Goal: Task Accomplishment & Management: Complete application form

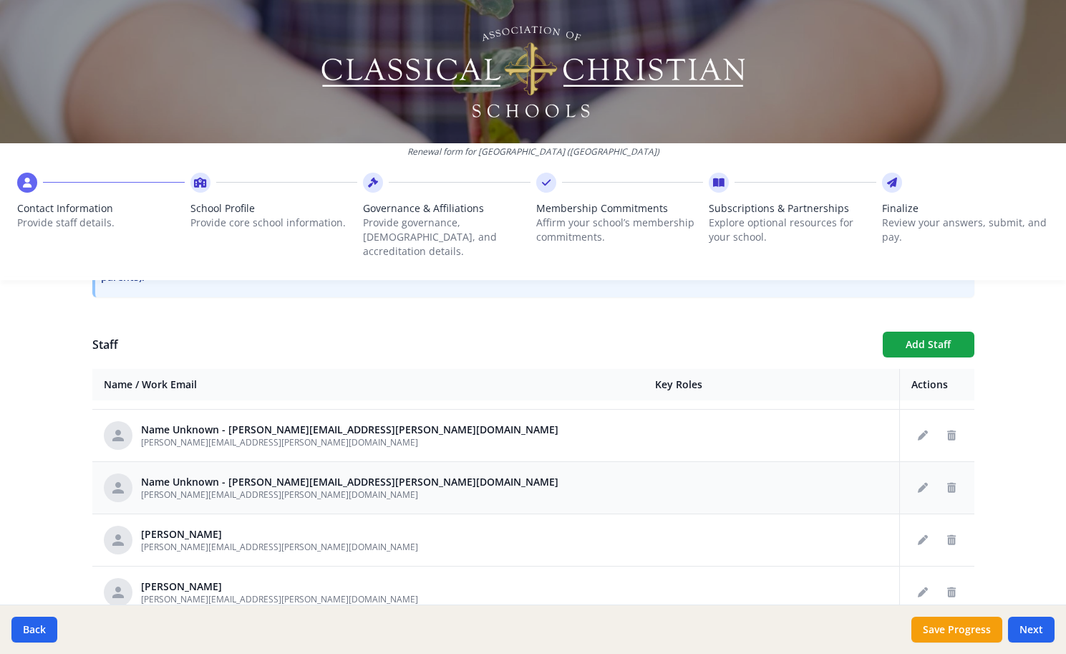
scroll to position [357, 0]
click at [955, 587] on icon "Delete staff" at bounding box center [951, 592] width 9 height 10
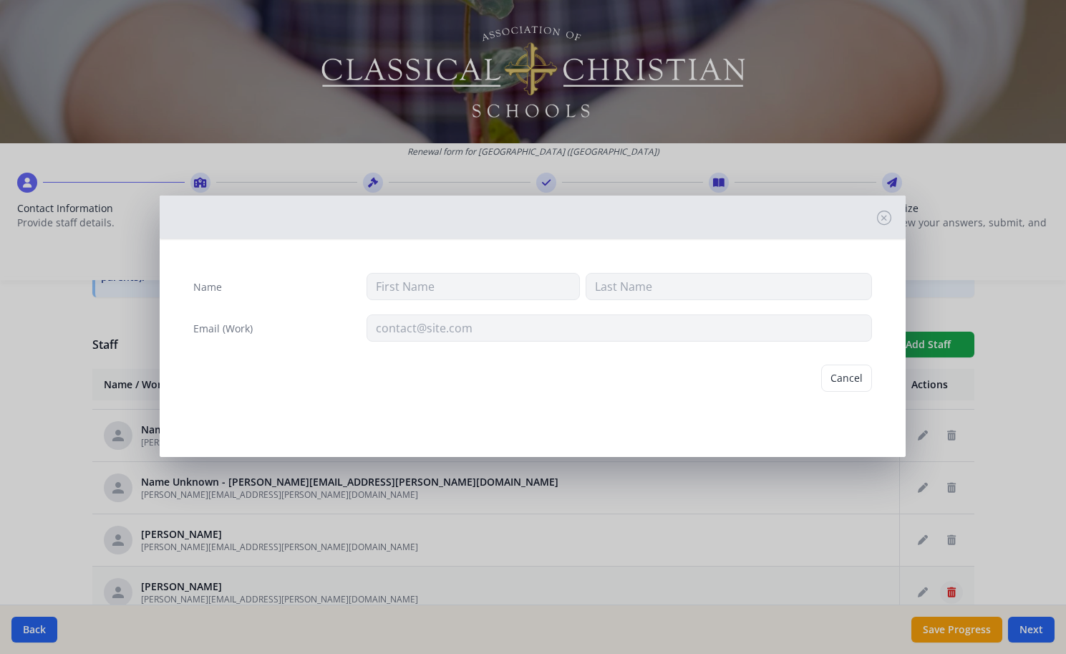
type input "[PERSON_NAME]"
type input "[PERSON_NAME][EMAIL_ADDRESS][PERSON_NAME][DOMAIN_NAME]"
click at [854, 381] on button "Delete" at bounding box center [847, 377] width 49 height 27
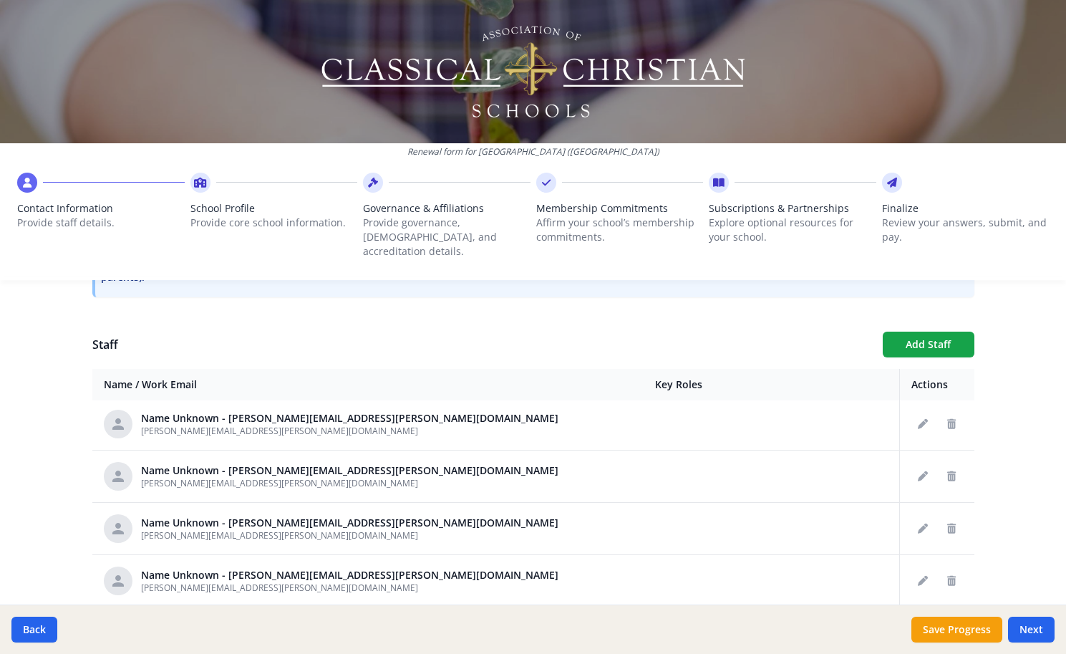
scroll to position [266, 0]
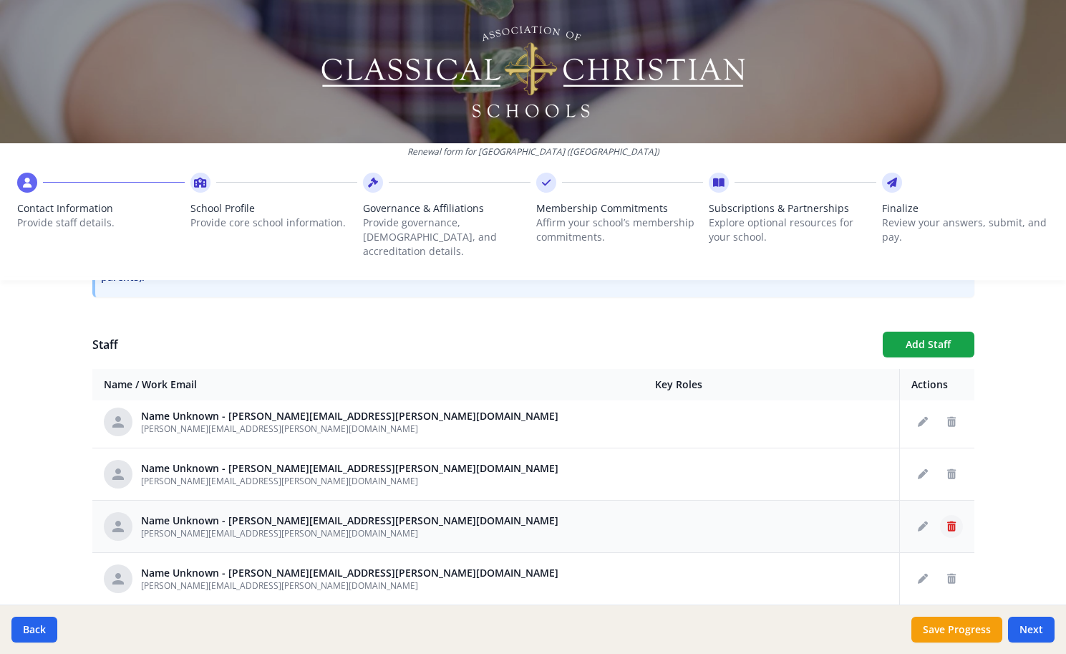
click at [953, 521] on icon "Delete staff" at bounding box center [951, 526] width 9 height 10
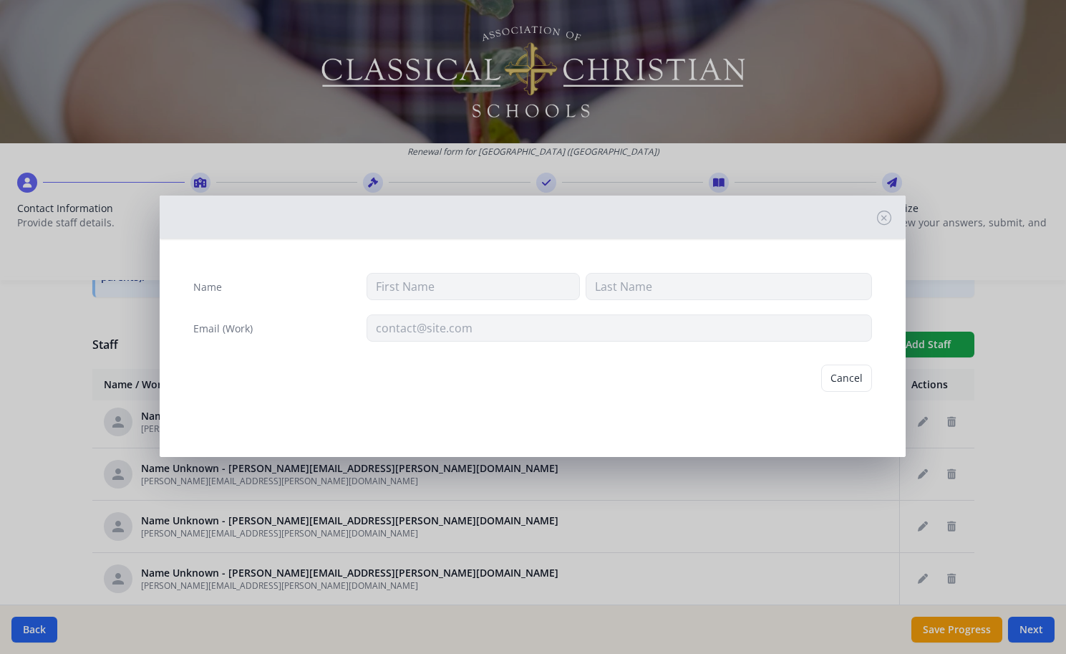
type input "[PERSON_NAME][EMAIL_ADDRESS][PERSON_NAME][DOMAIN_NAME]"
click at [841, 374] on button "Delete" at bounding box center [847, 377] width 49 height 27
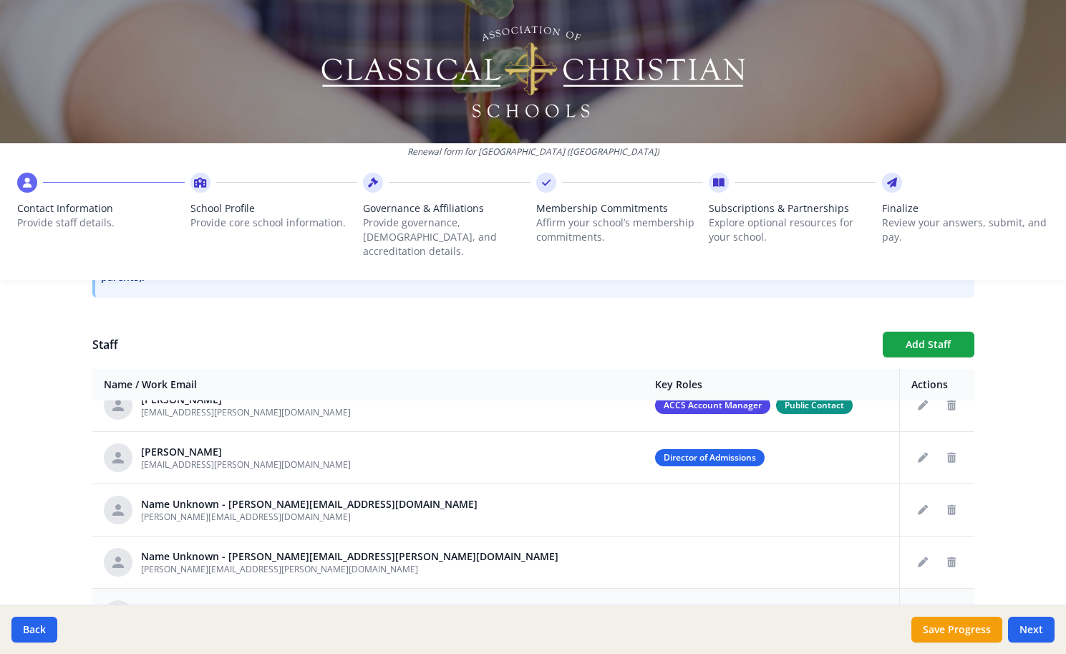
scroll to position [79, 0]
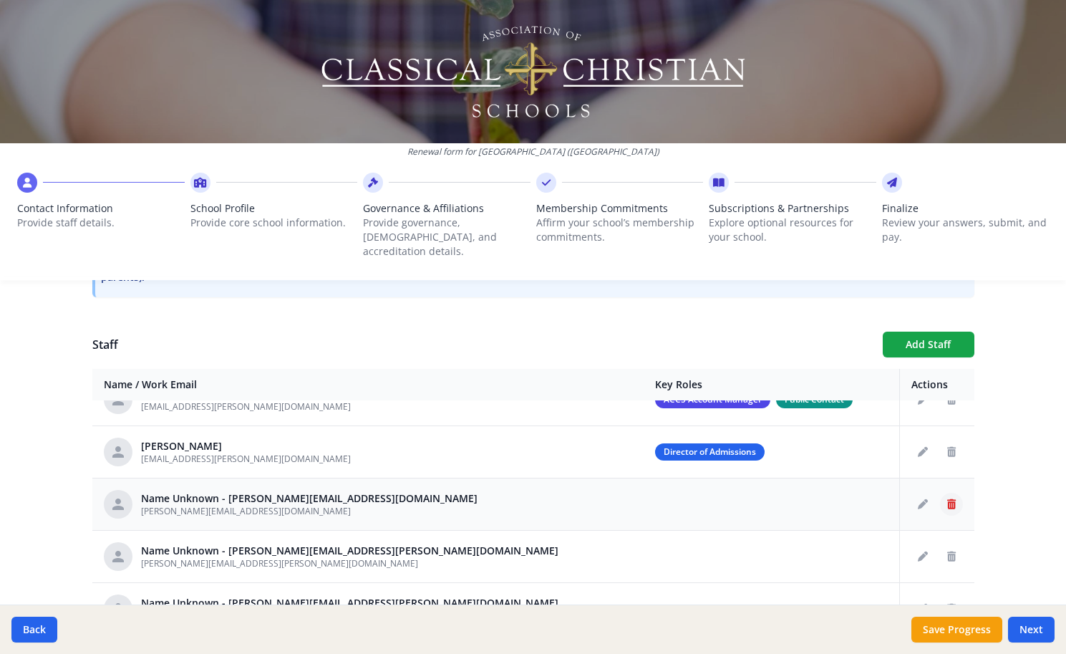
click at [957, 493] on button "Delete staff" at bounding box center [951, 504] width 23 height 23
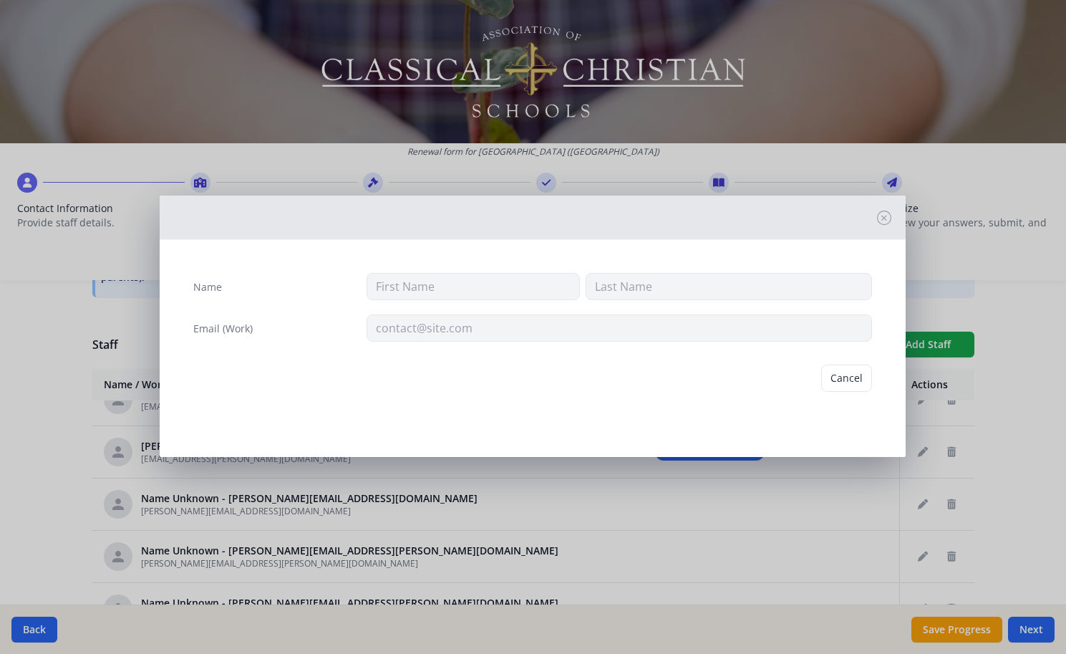
type input "[PERSON_NAME][EMAIL_ADDRESS][DOMAIN_NAME]"
click at [827, 375] on button "Delete" at bounding box center [847, 377] width 49 height 27
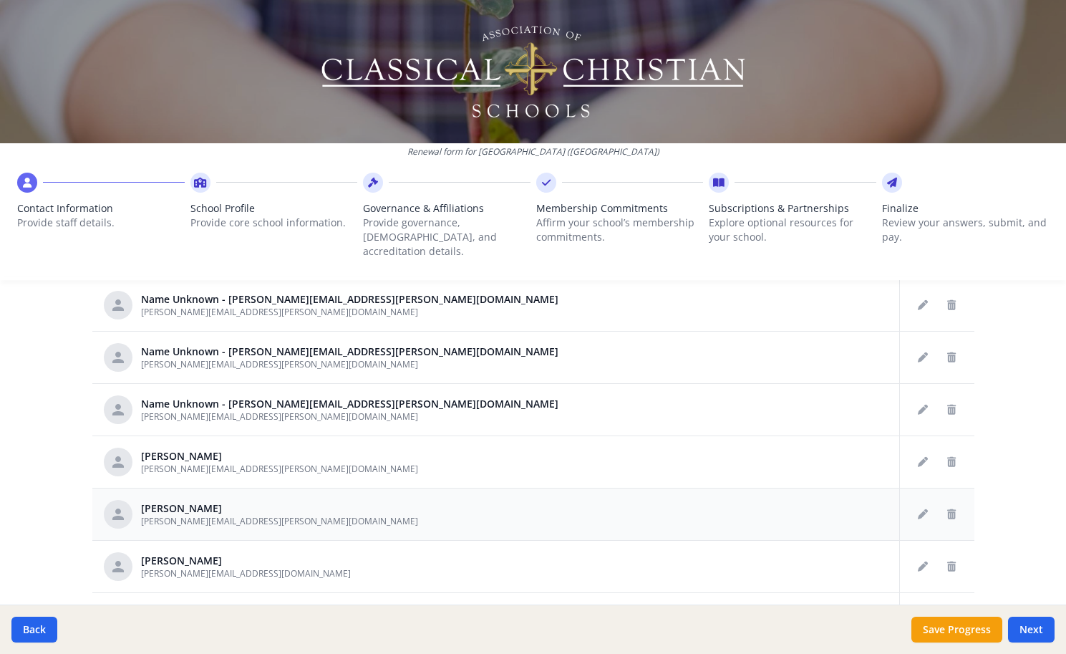
scroll to position [608, 0]
click at [946, 397] on button "Delete staff" at bounding box center [951, 408] width 23 height 23
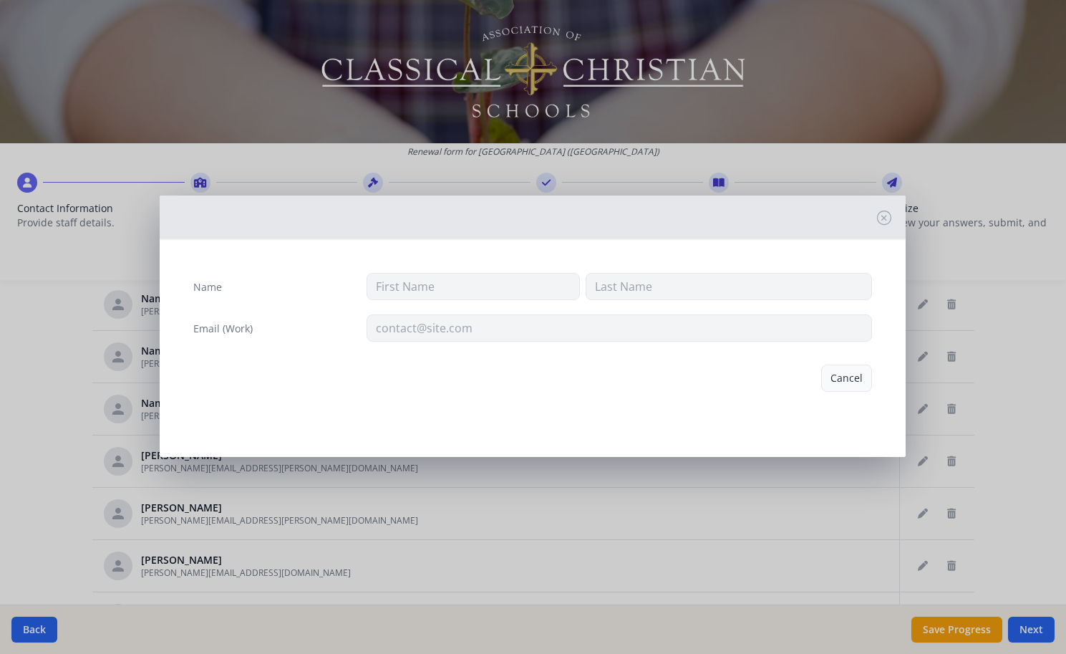
type input "[PERSON_NAME][EMAIL_ADDRESS][PERSON_NAME][DOMAIN_NAME]"
click at [846, 380] on button "Delete" at bounding box center [847, 377] width 49 height 27
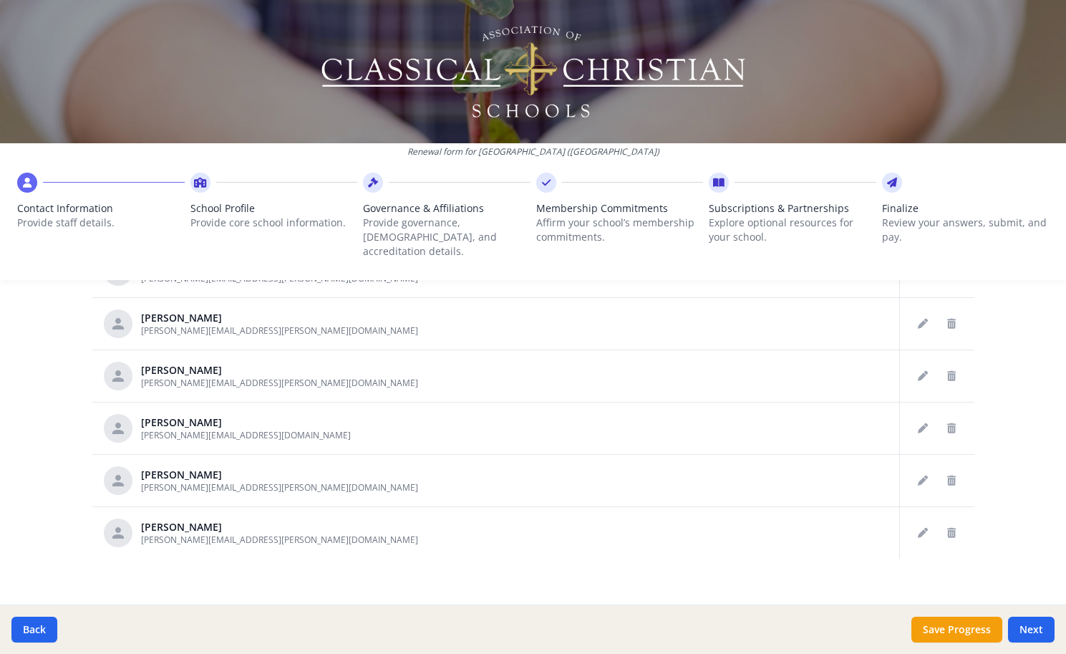
scroll to position [745, 0]
click at [942, 632] on button "Save Progress" at bounding box center [957, 630] width 91 height 26
drag, startPoint x: 1033, startPoint y: 626, endPoint x: 851, endPoint y: 614, distance: 183.0
click at [1033, 626] on button "Next" at bounding box center [1031, 630] width 47 height 26
type input "[PHONE_NUMBER]"
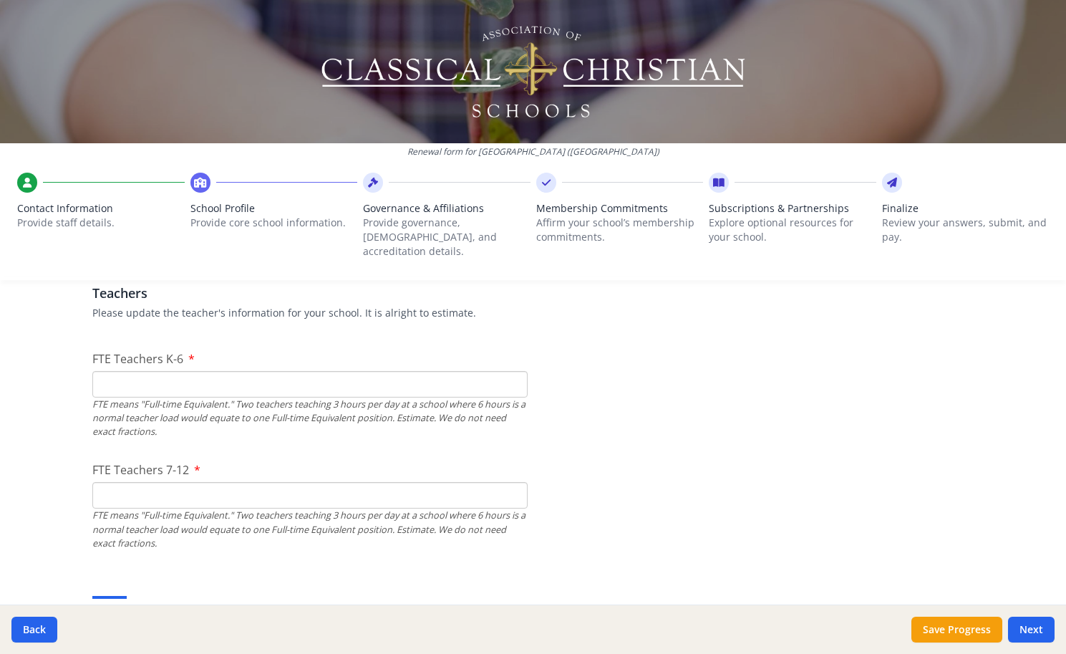
scroll to position [852, 0]
click at [223, 370] on input "FTE Teachers K-6" at bounding box center [309, 383] width 435 height 26
type input "1"
type input "8"
click at [150, 485] on input "FTE Teachers 7-12" at bounding box center [309, 494] width 435 height 26
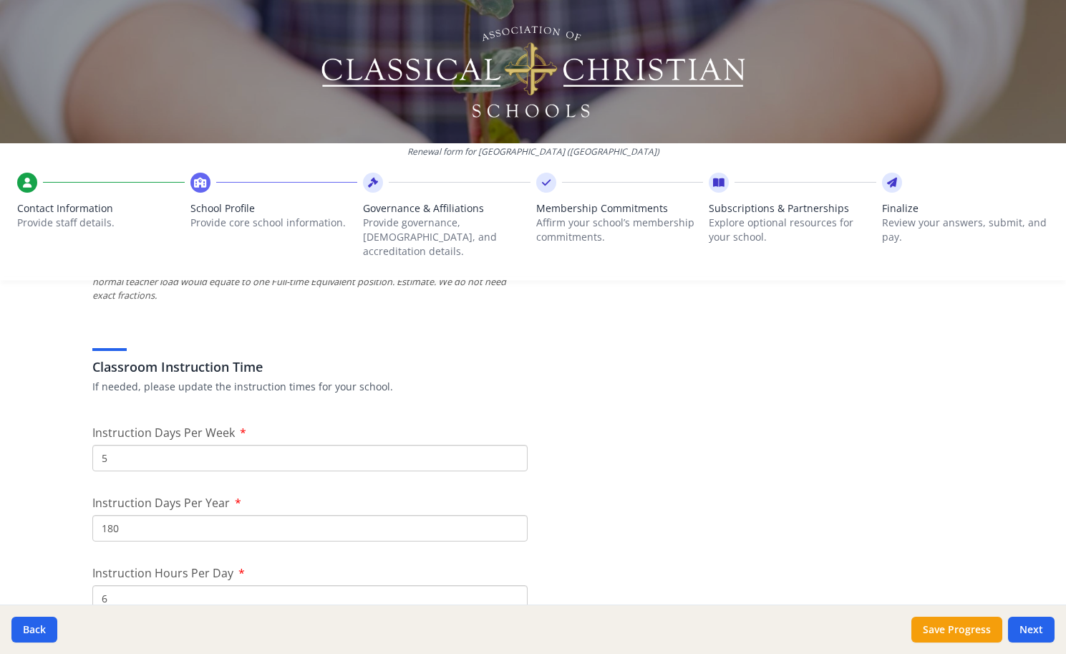
scroll to position [1101, 0]
type input "4"
click at [231, 443] on input "5" at bounding box center [309, 456] width 435 height 26
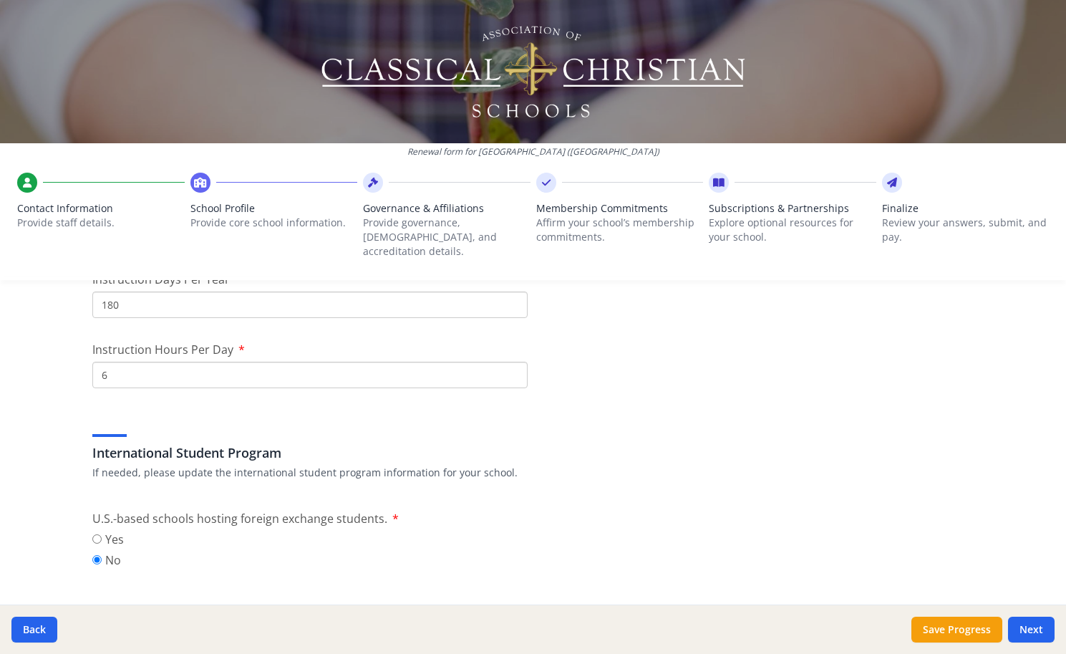
scroll to position [1324, 0]
click at [513, 360] on input "5" at bounding box center [309, 373] width 435 height 26
click at [511, 360] on input "6" at bounding box center [309, 373] width 435 height 26
type input "7"
click at [511, 360] on input "7" at bounding box center [309, 373] width 435 height 26
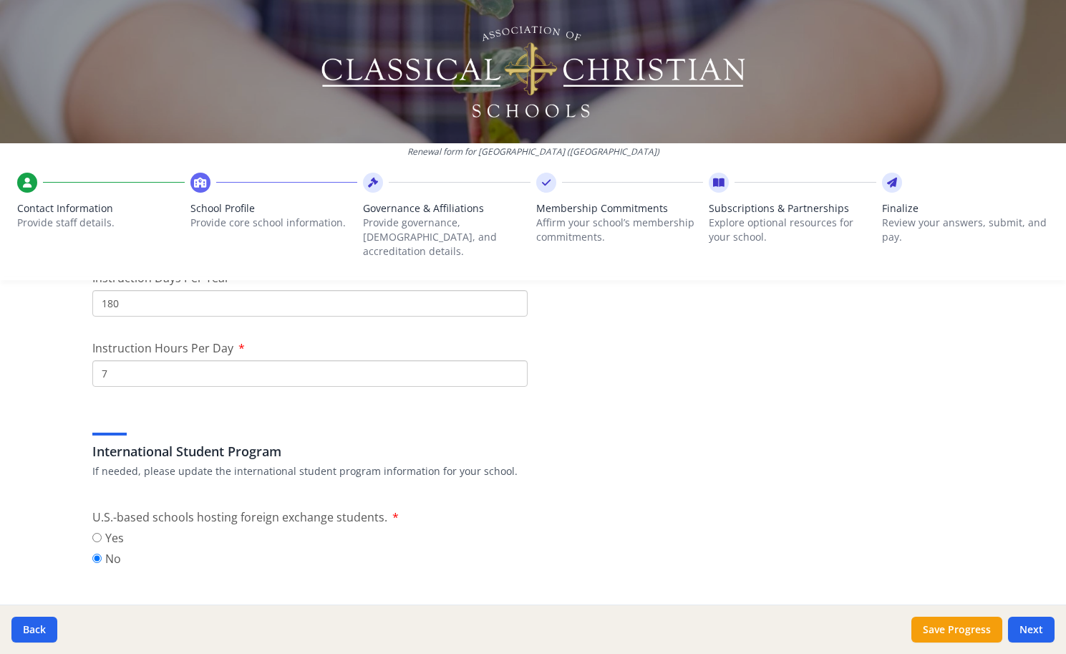
click at [600, 447] on div "International Student Program If needed, please update the international studen…" at bounding box center [533, 444] width 882 height 69
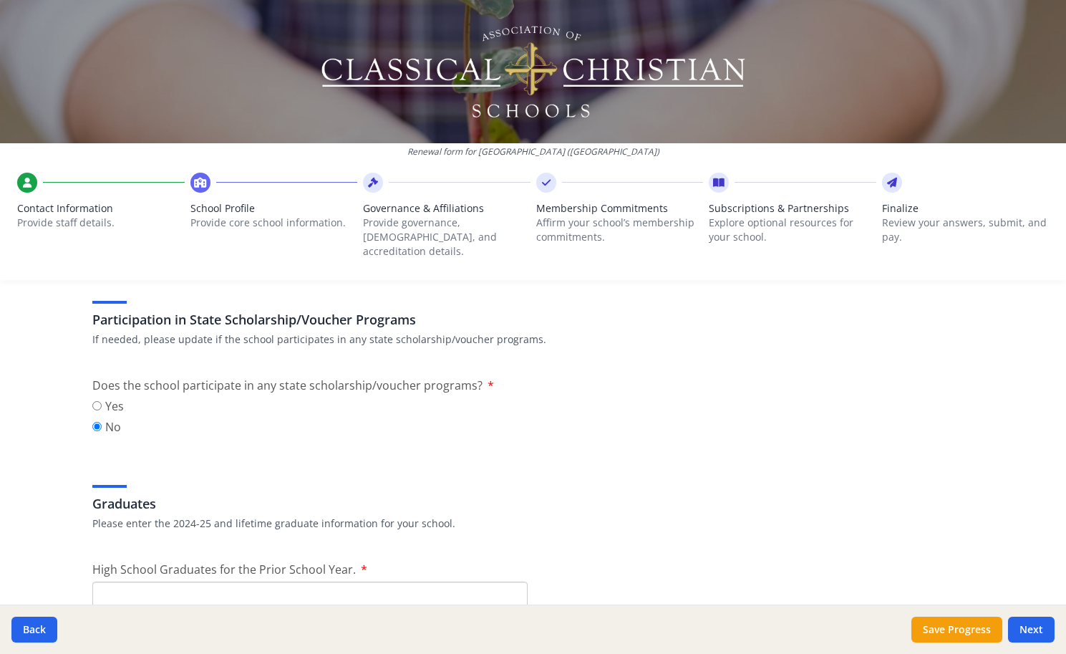
scroll to position [1831, 0]
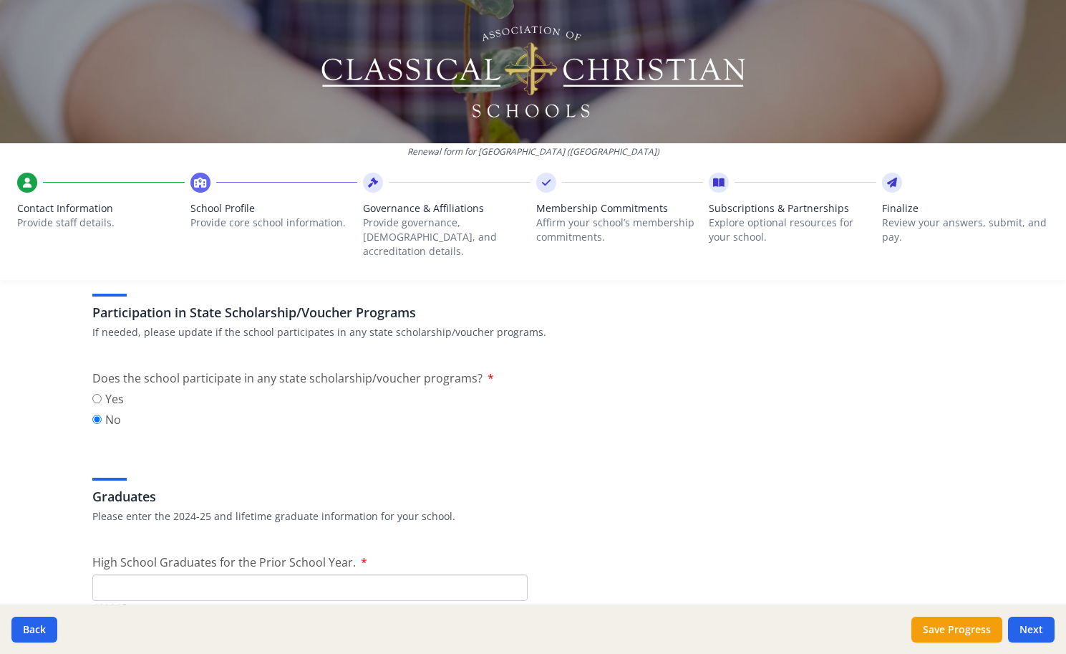
click at [94, 394] on input "Yes" at bounding box center [96, 398] width 9 height 9
radio input "true"
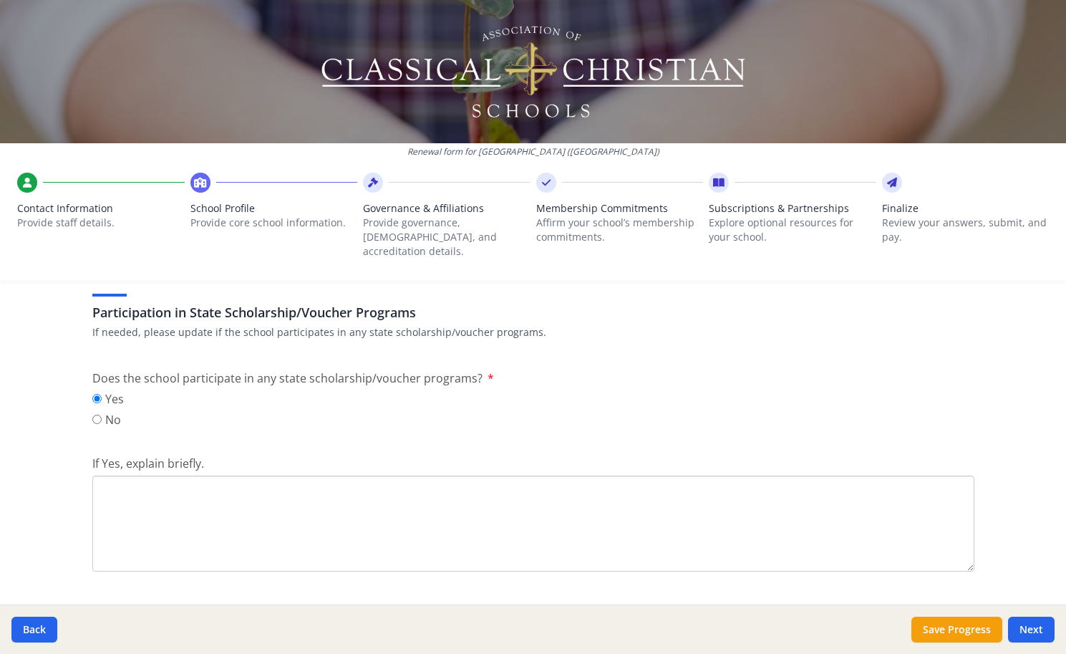
click at [96, 415] on input "No" at bounding box center [96, 419] width 9 height 9
radio input "true"
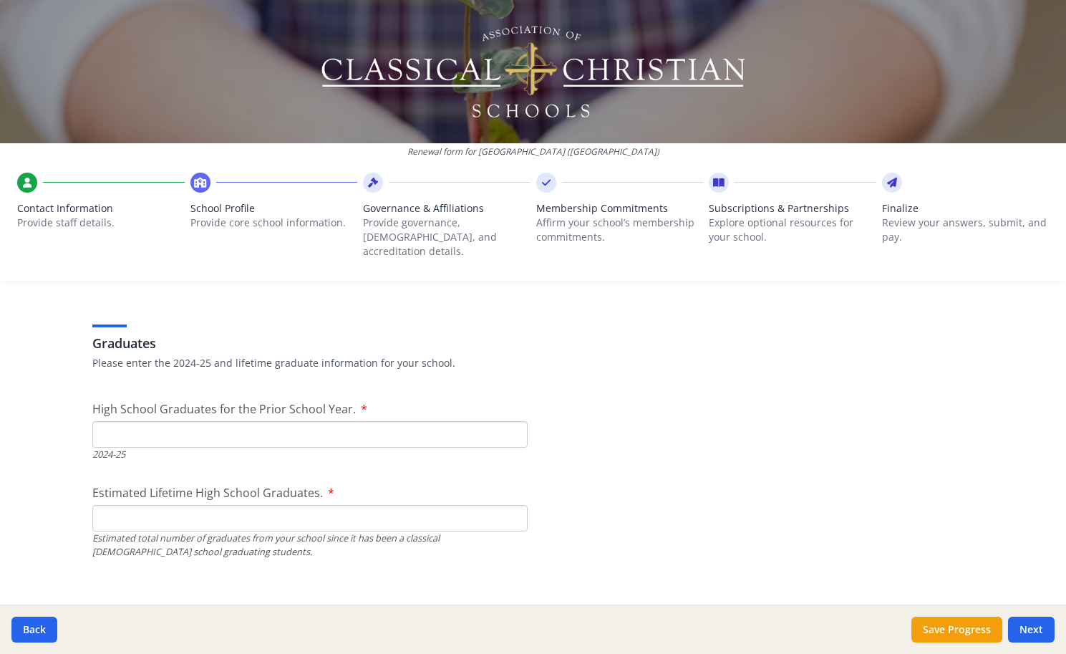
scroll to position [1986, 0]
click at [165, 419] on input "High School Graduates for the Prior School Year." at bounding box center [309, 432] width 435 height 26
click at [119, 508] on input "Estimated Lifetime High School Graduates." at bounding box center [309, 516] width 435 height 26
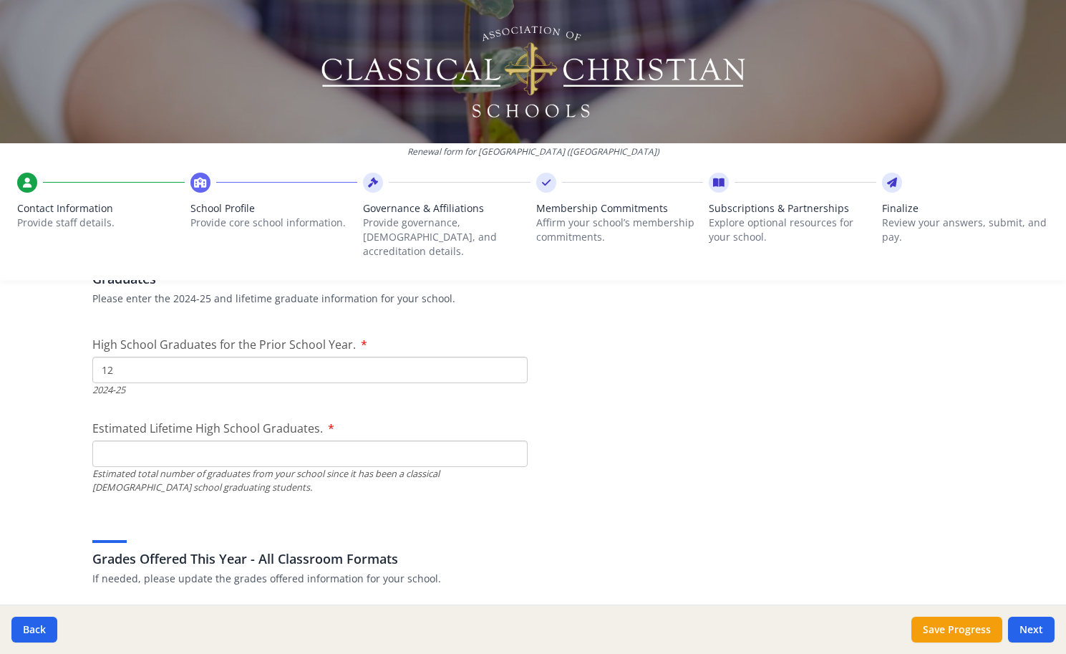
scroll to position [2047, 0]
drag, startPoint x: 142, startPoint y: 354, endPoint x: 35, endPoint y: 348, distance: 107.6
click at [35, 348] on div "Renewal form for [GEOGRAPHIC_DATA] ([GEOGRAPHIC_DATA]) Contact Information Prov…" at bounding box center [533, 327] width 1066 height 654
type input "0"
click at [160, 444] on input "Estimated Lifetime High School Graduates." at bounding box center [309, 455] width 435 height 26
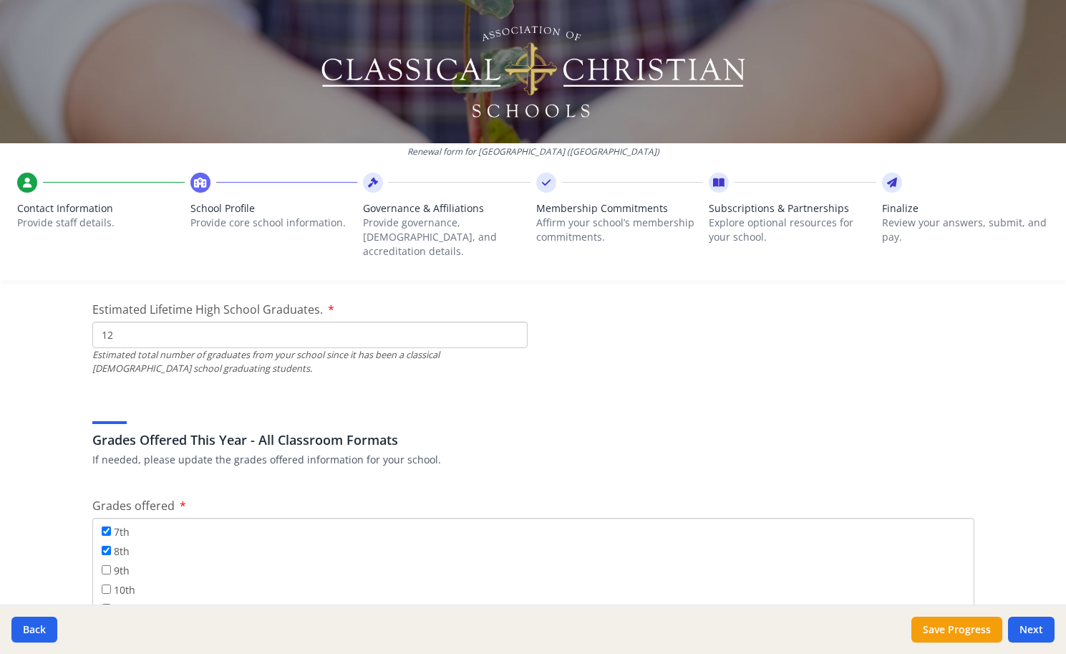
scroll to position [153, 0]
type input "12"
click at [105, 566] on input "9th" at bounding box center [106, 570] width 9 height 9
checkbox input "true"
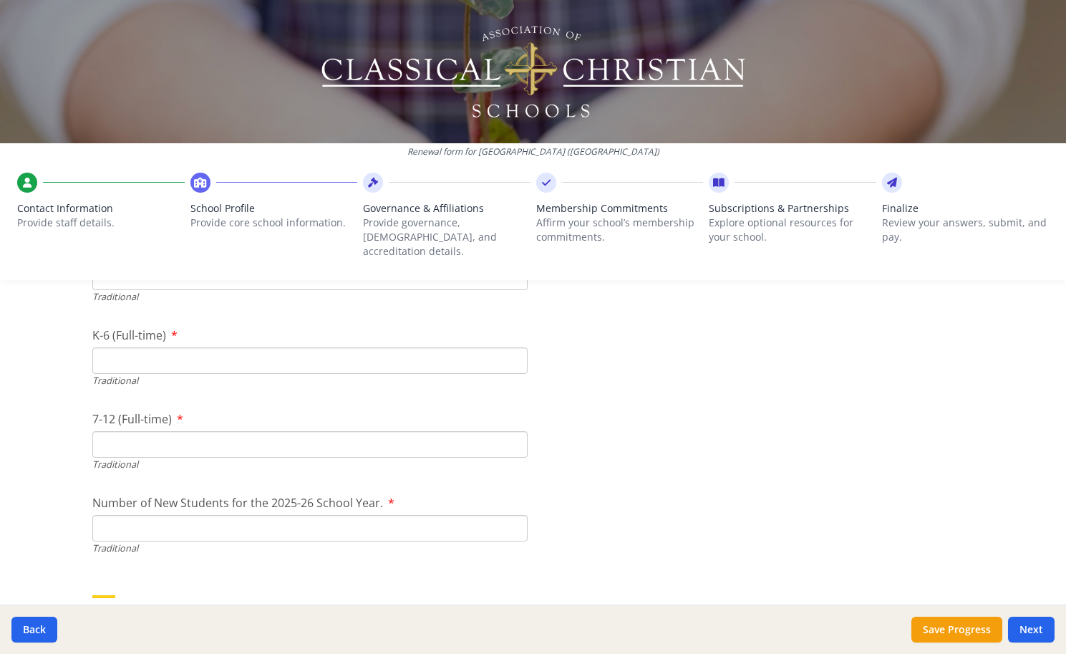
scroll to position [3059, 0]
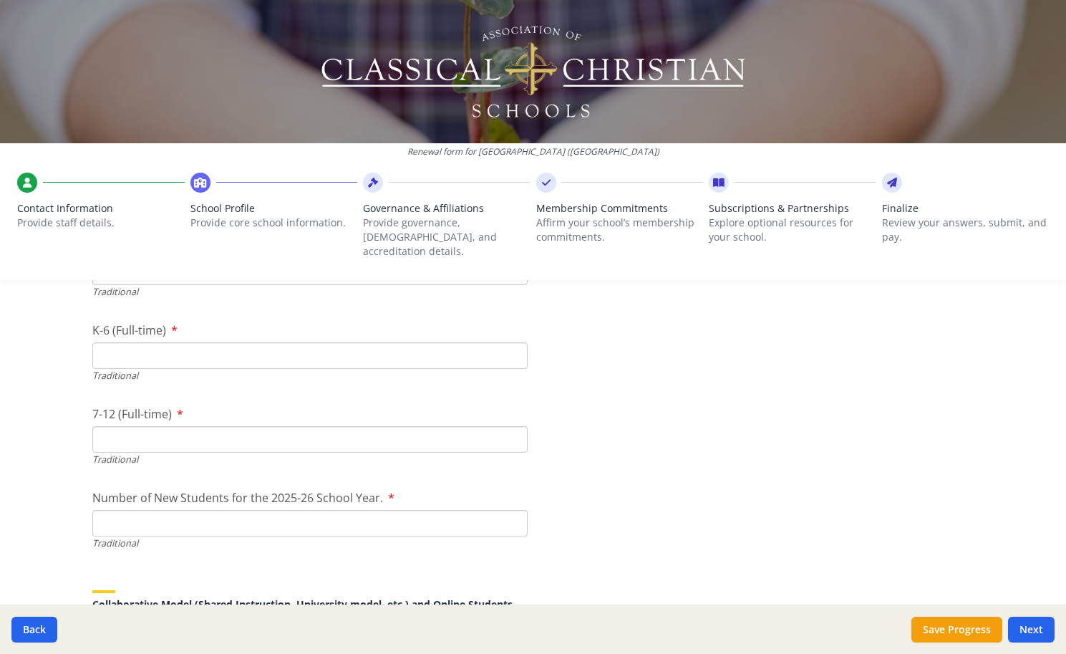
click at [283, 510] on input "Number of New Students for the 2025-26 School Year." at bounding box center [309, 523] width 435 height 26
type input "10"
click at [100, 426] on input "7-12 (Full-time)" at bounding box center [309, 439] width 435 height 26
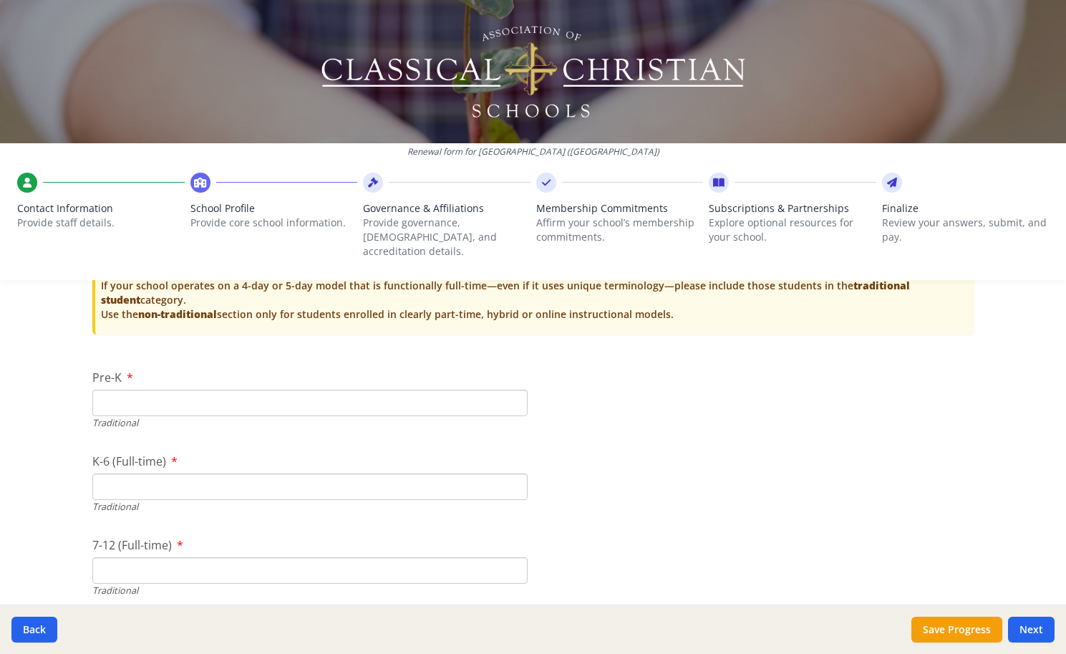
scroll to position [2930, 0]
click at [130, 387] on input "Pre-K" at bounding box center [309, 400] width 435 height 26
type input "6"
click at [122, 471] on input "K-6 (Full-time)" at bounding box center [309, 484] width 435 height 26
type input "81"
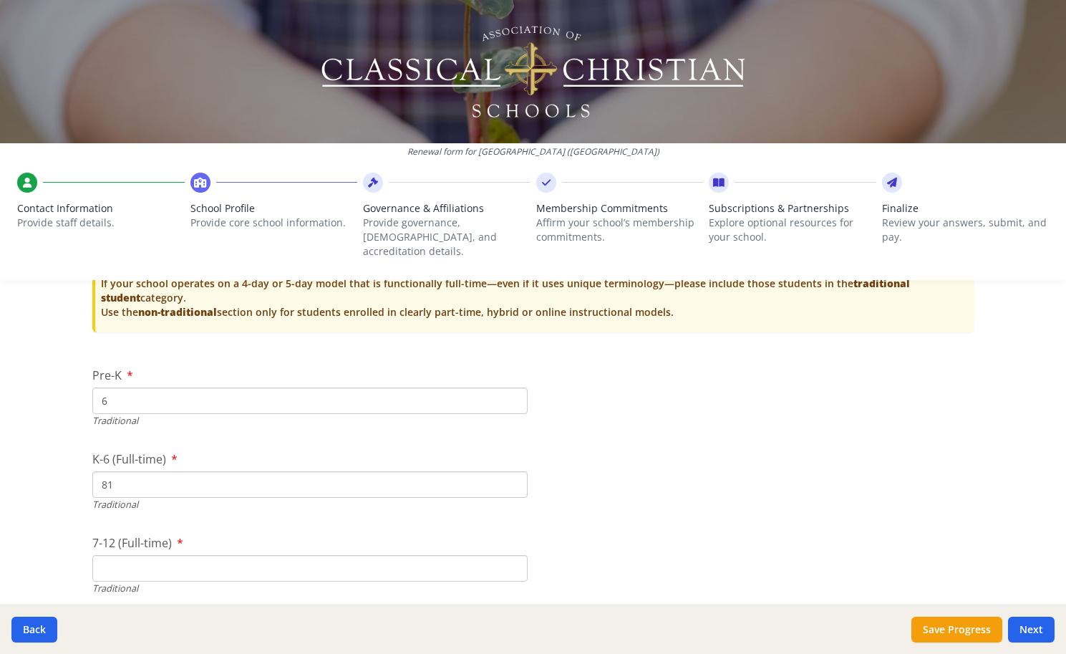
click at [115, 555] on input "7-12 (Full-time)" at bounding box center [309, 568] width 435 height 26
type input "23"
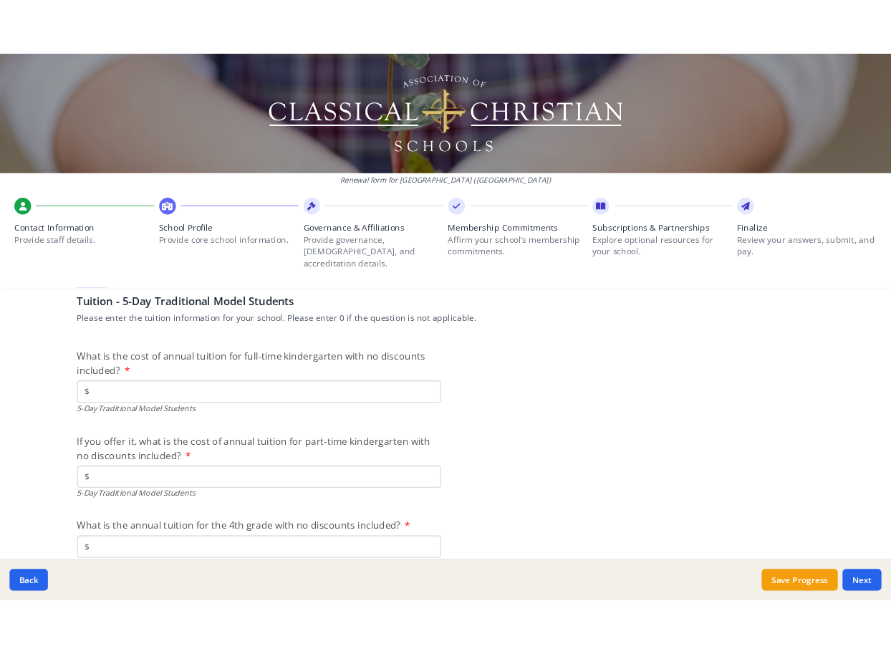
scroll to position [3715, 0]
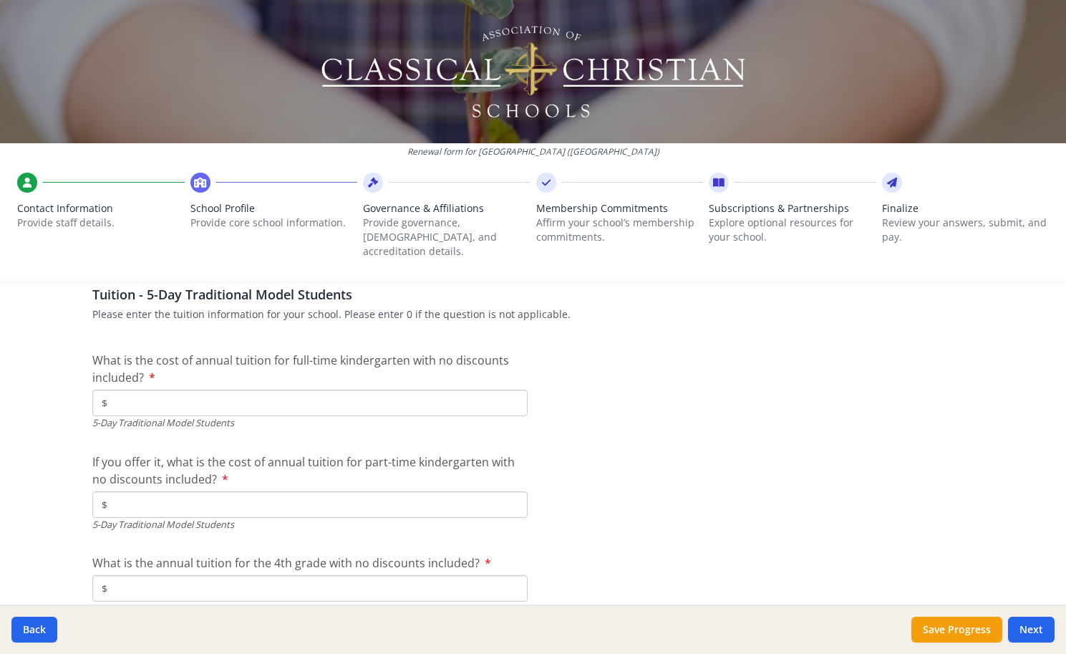
click at [177, 390] on input "$" at bounding box center [309, 403] width 435 height 26
click at [1063, 283] on div "Renewal form for [GEOGRAPHIC_DATA] ([GEOGRAPHIC_DATA]) Contact Information Prov…" at bounding box center [533, 327] width 1066 height 654
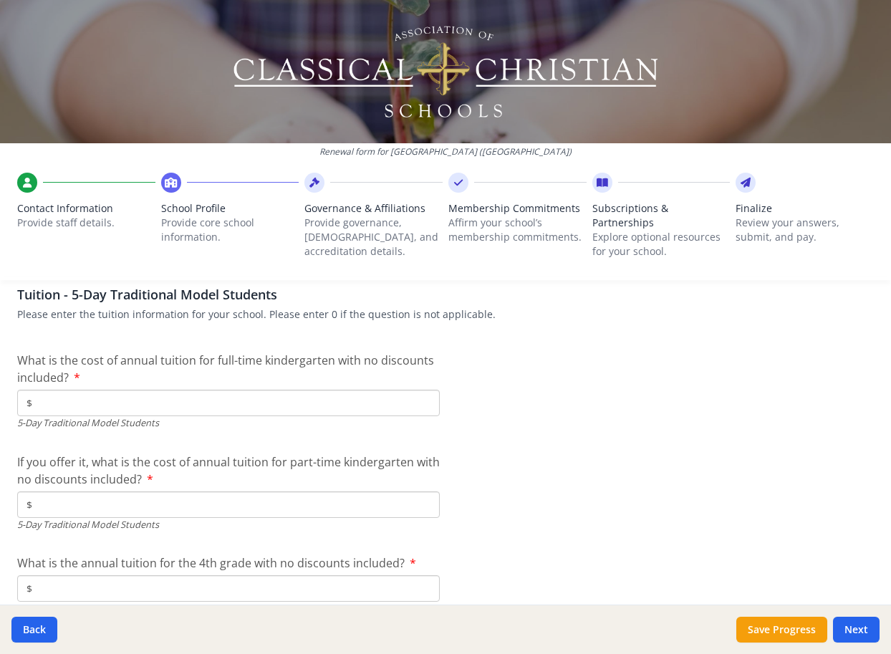
click at [173, 390] on input "$" at bounding box center [228, 403] width 422 height 26
type input "$10 103"
click at [83, 491] on input "$" at bounding box center [228, 504] width 422 height 26
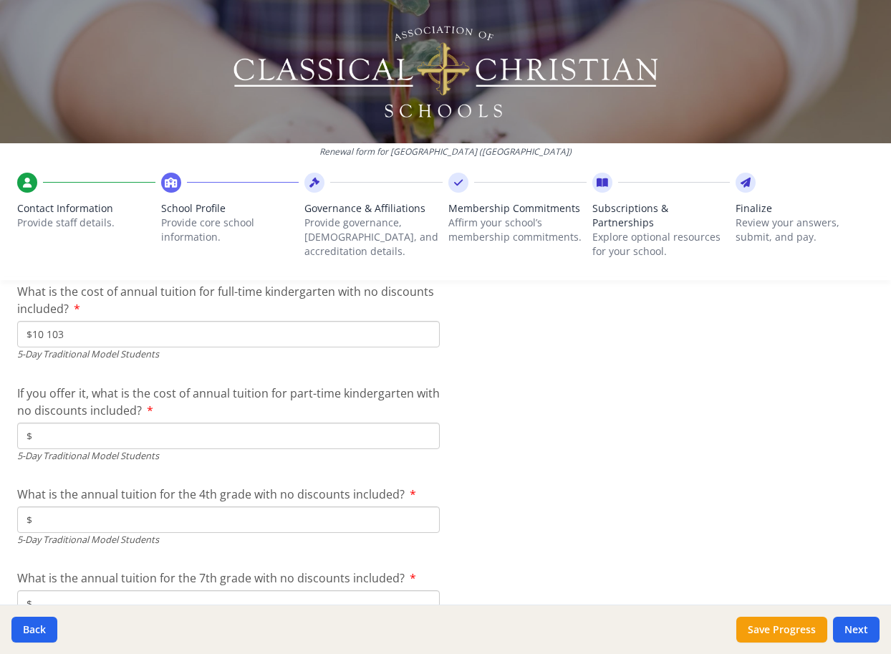
scroll to position [3785, 0]
click at [76, 505] on input "$" at bounding box center [228, 518] width 422 height 26
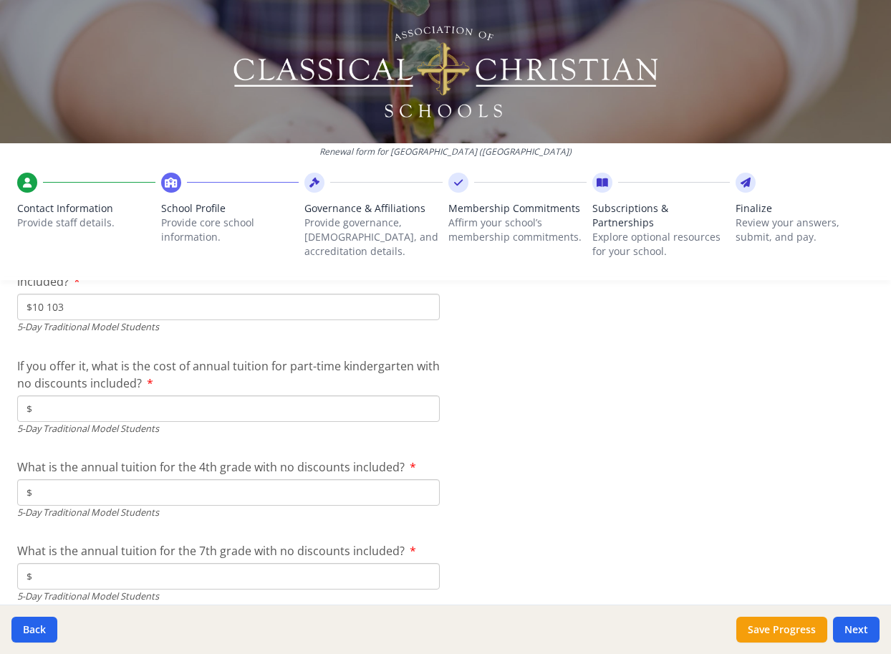
scroll to position [3812, 0]
type input "$11 829"
click at [73, 561] on input "$" at bounding box center [228, 574] width 422 height 26
type input "$12 595"
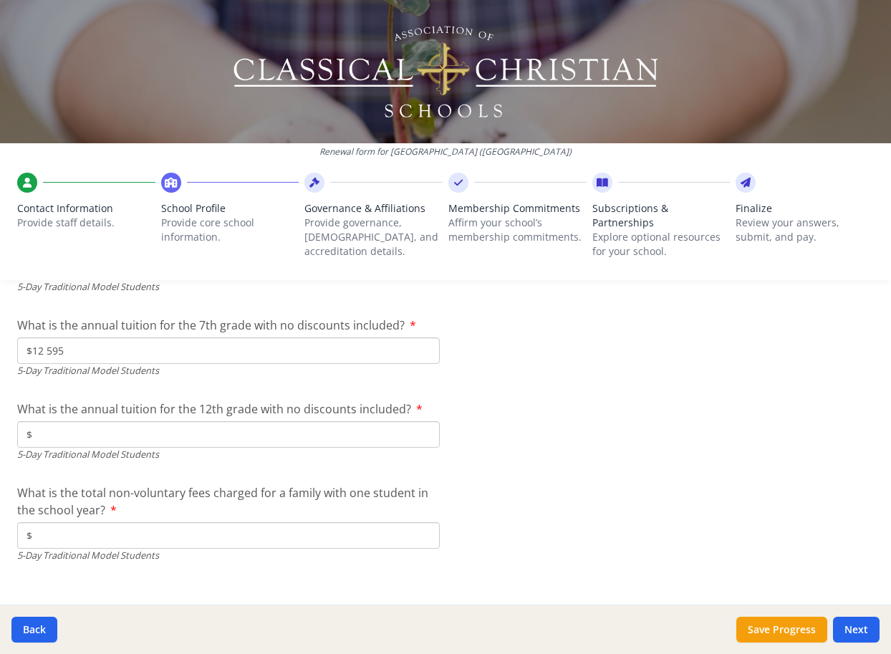
scroll to position [4037, 0]
click at [95, 420] on input "$" at bounding box center [228, 433] width 422 height 26
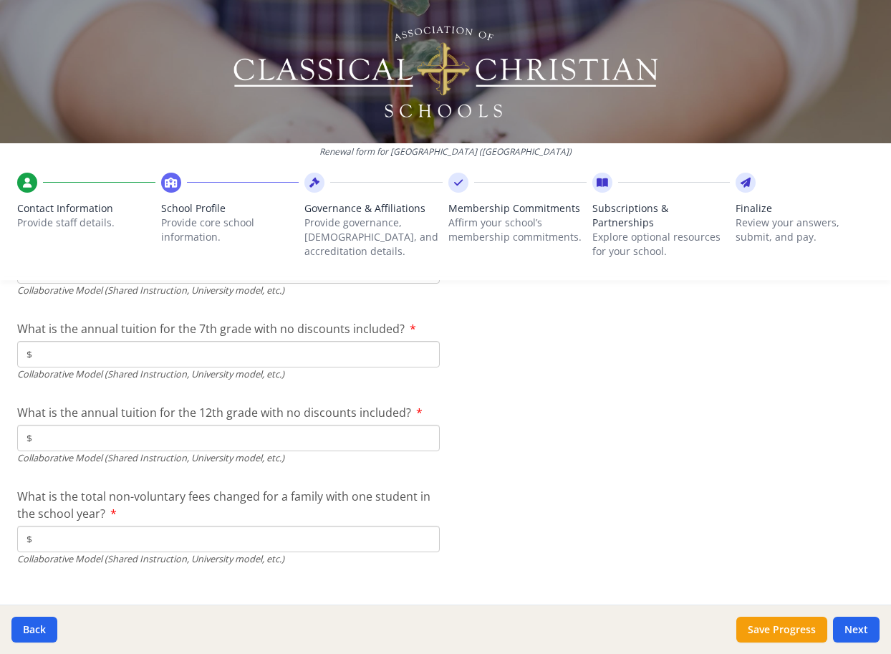
scroll to position [4684, 0]
drag, startPoint x: 783, startPoint y: 630, endPoint x: 828, endPoint y: 633, distance: 44.5
click at [783, 630] on button "Save Progress" at bounding box center [781, 630] width 91 height 26
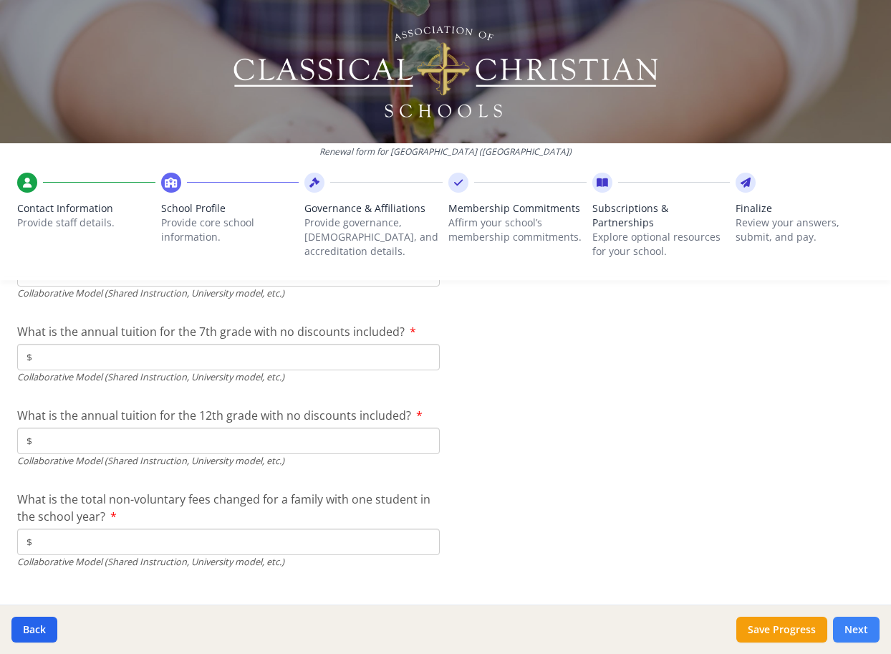
type input "[PHONE_NUMBER]"
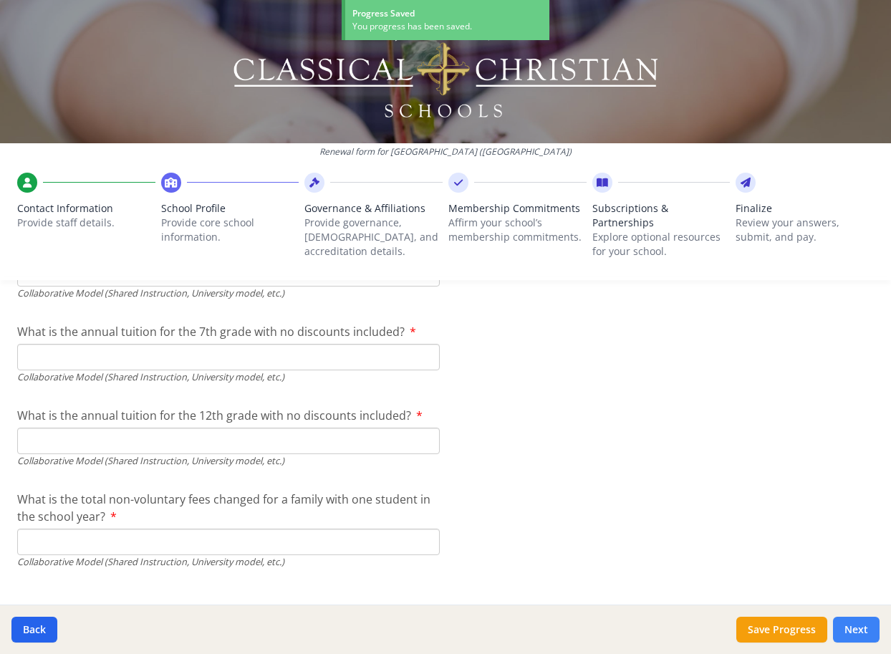
click at [854, 630] on button "Next" at bounding box center [856, 630] width 47 height 26
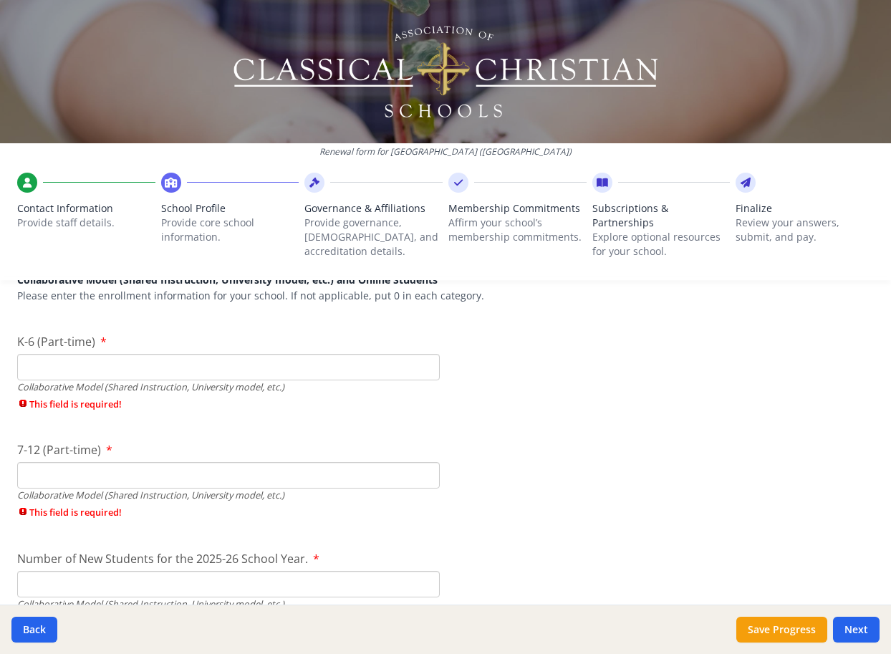
scroll to position [3386, 0]
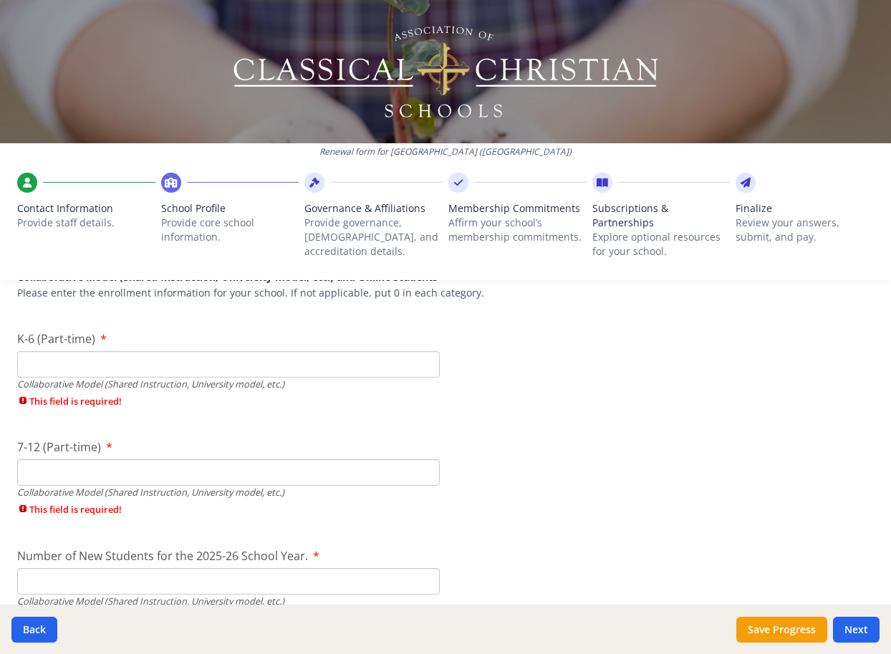
click at [77, 351] on input "K-6 (Part-time)" at bounding box center [228, 364] width 422 height 26
drag, startPoint x: 47, startPoint y: 344, endPoint x: 29, endPoint y: 342, distance: 18.7
click at [20, 351] on input "K-6 (Part-time)" at bounding box center [228, 364] width 422 height 26
drag, startPoint x: 24, startPoint y: 343, endPoint x: 52, endPoint y: 342, distance: 27.2
click at [52, 351] on input "K-6 (Part-time)" at bounding box center [228, 364] width 422 height 26
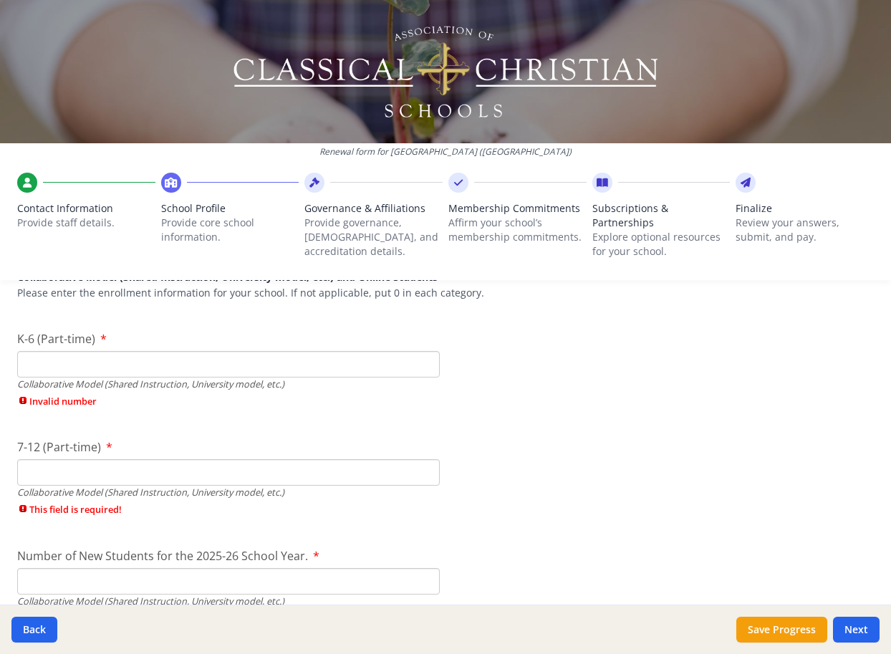
click at [42, 459] on input "7-12 (Part-time)" at bounding box center [228, 472] width 422 height 26
click at [64, 568] on input "Number of New Students for the 2025-26 School Year." at bounding box center [228, 581] width 422 height 26
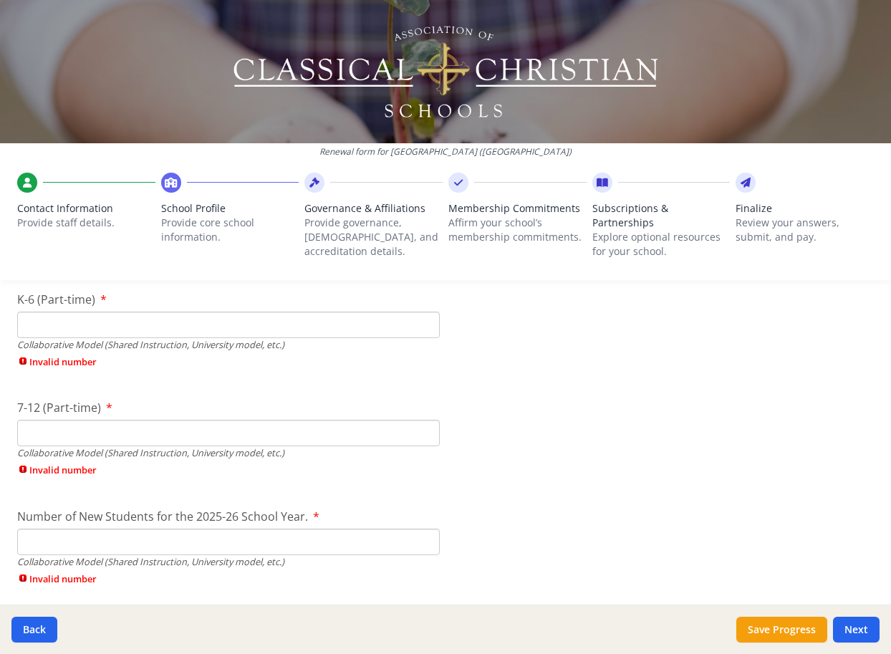
scroll to position [3431, 0]
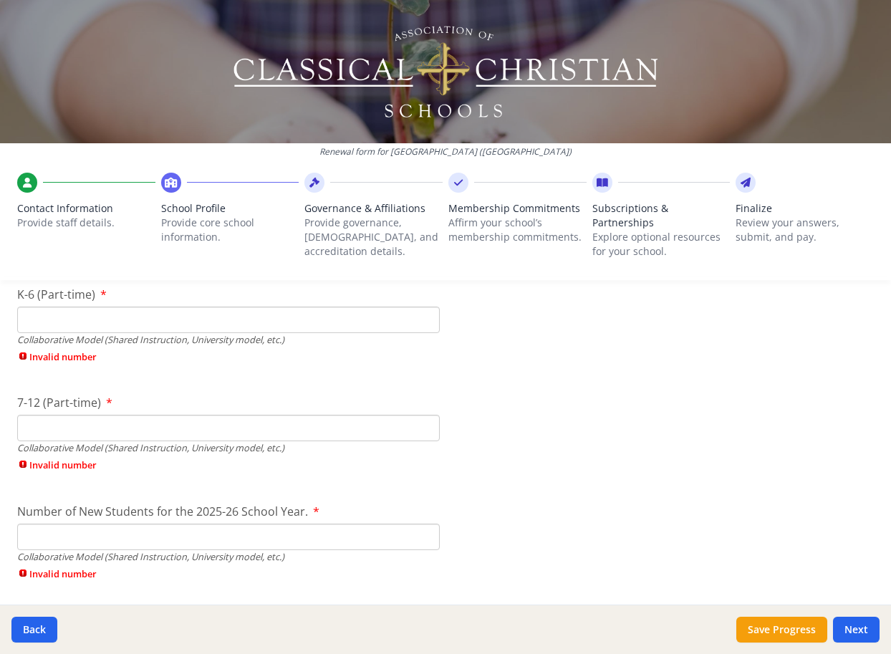
click at [54, 312] on div "K-6 (Part-time) Collaborative Model (Shared Instruction, University model, etc.…" at bounding box center [228, 328] width 422 height 85
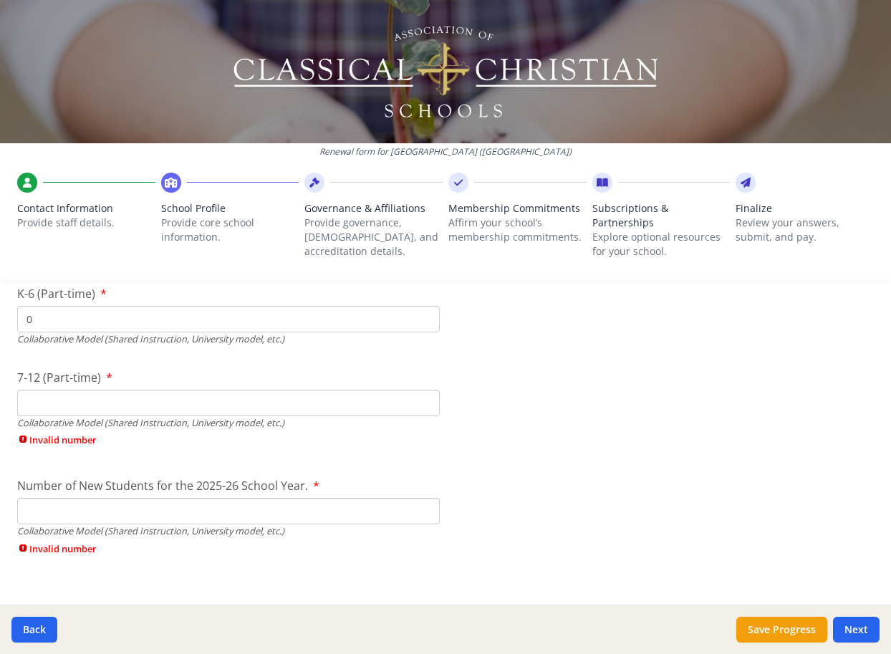
type input "0"
click at [31, 390] on input "7-12 (Part-time)" at bounding box center [228, 403] width 422 height 26
type input "0"
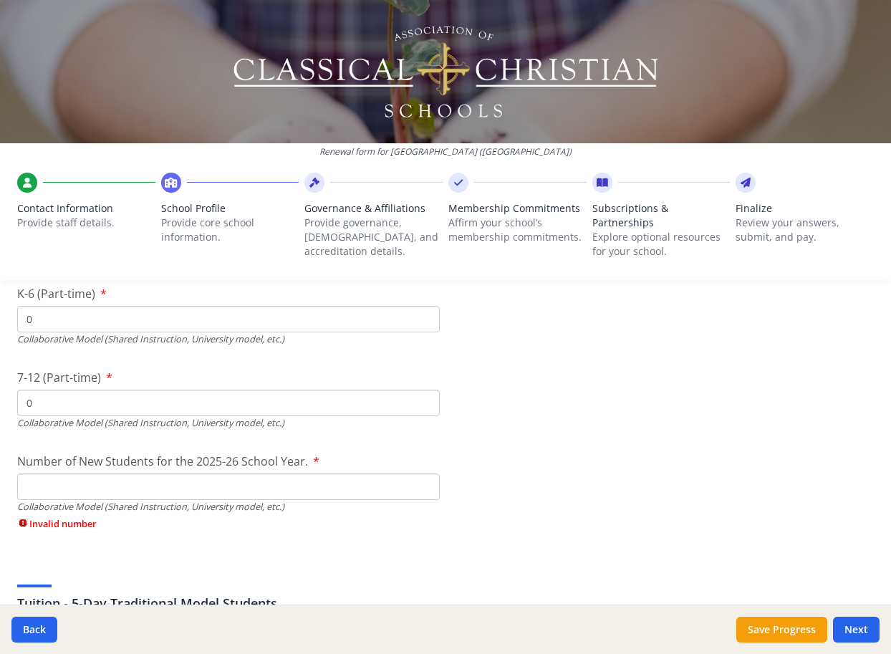
click at [54, 500] on div "Collaborative Model (Shared Instruction, University model, etc.)" at bounding box center [228, 507] width 422 height 14
click at [45, 473] on input "Number of New Students for the 2025-26 School Year." at bounding box center [228, 486] width 422 height 26
type input "0"
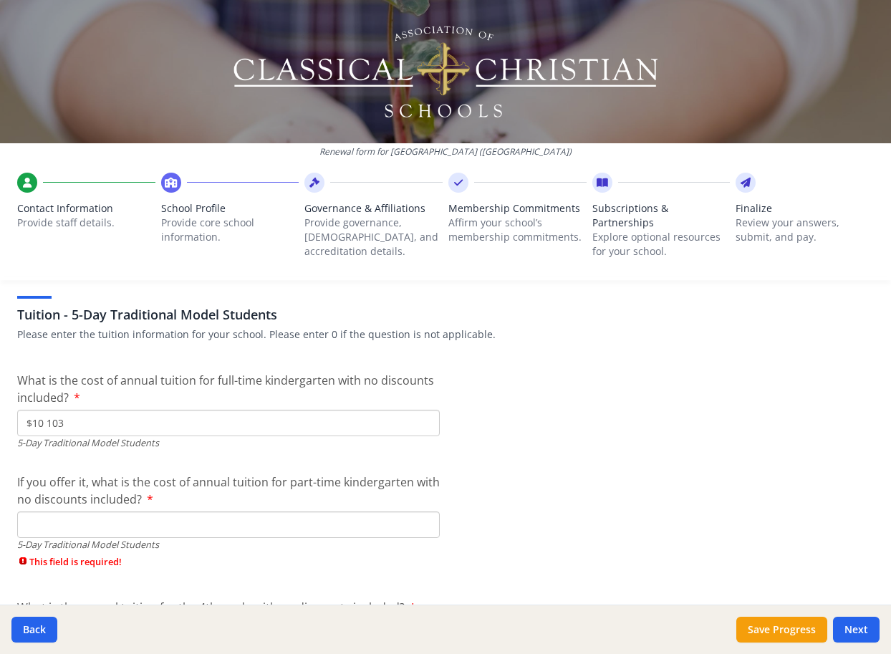
scroll to position [3765, 0]
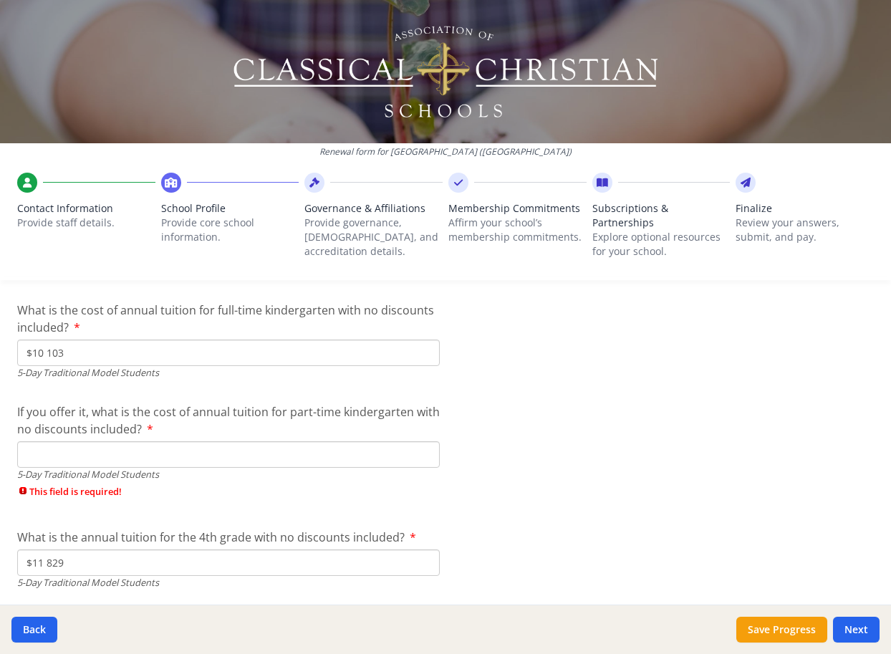
click at [50, 441] on input "If you offer it, what is the cost of annual tuition for part-time kindergarten …" at bounding box center [228, 454] width 422 height 26
type input "$0"
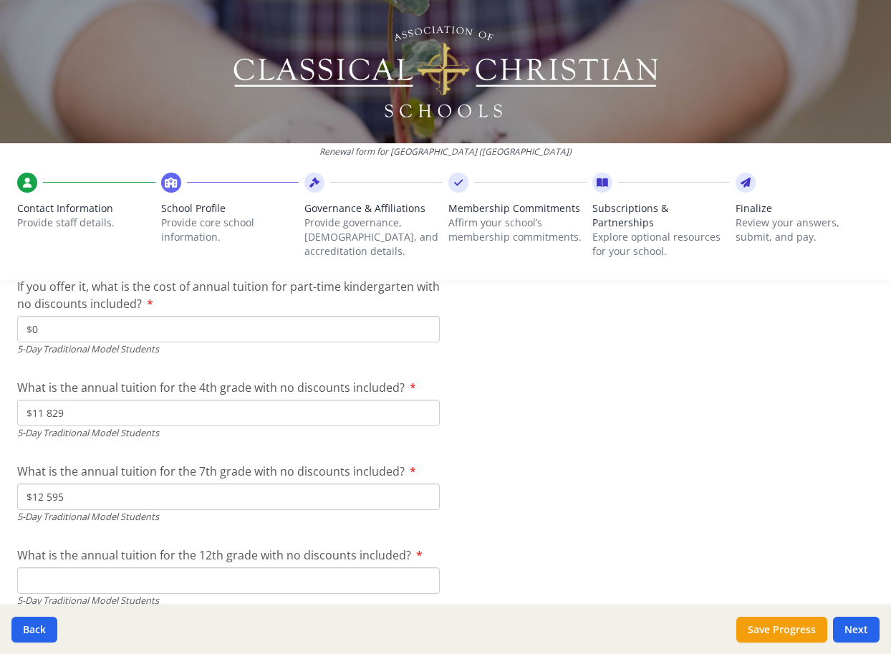
scroll to position [3942, 0]
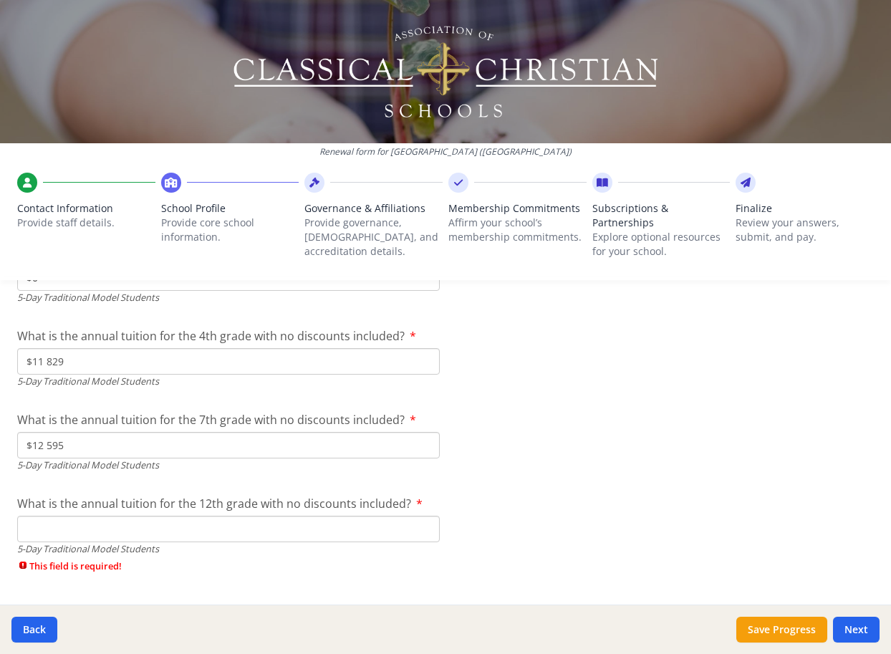
click at [74, 516] on input "What is the annual tuition for the 12th grade with no discounts included?" at bounding box center [228, 529] width 422 height 26
type input "$0"
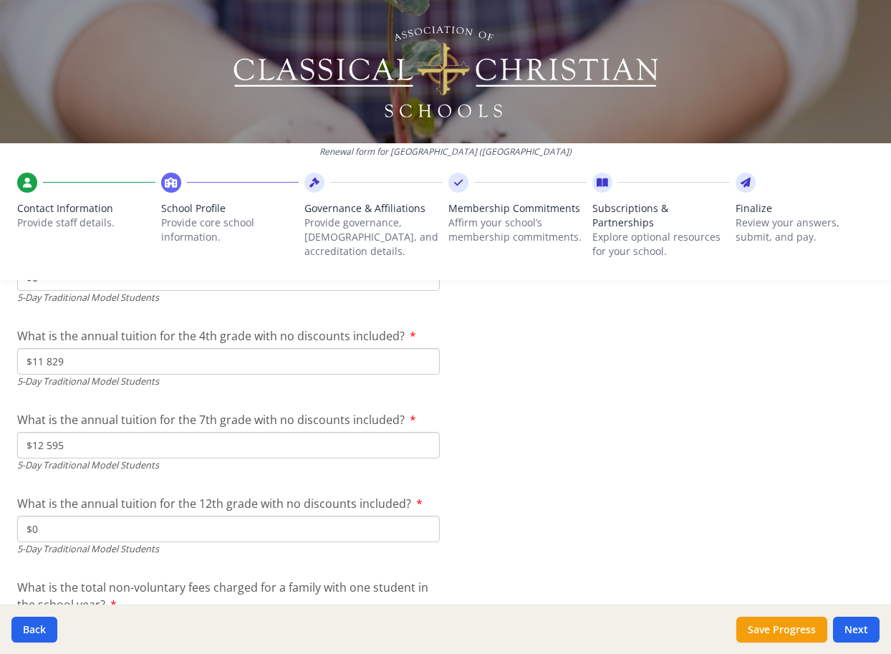
drag, startPoint x: 609, startPoint y: 475, endPoint x: 549, endPoint y: 511, distance: 69.6
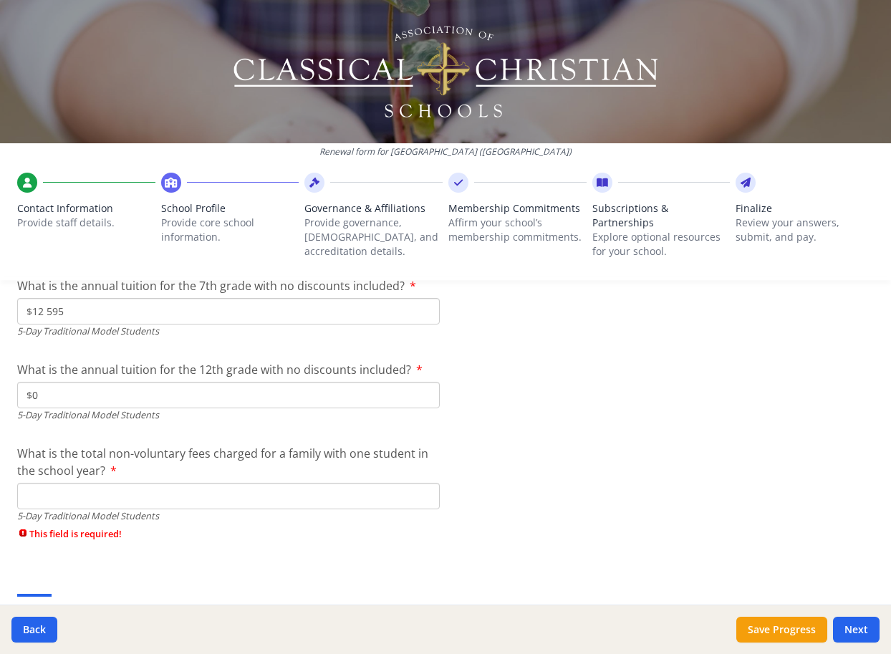
scroll to position [4115, 0]
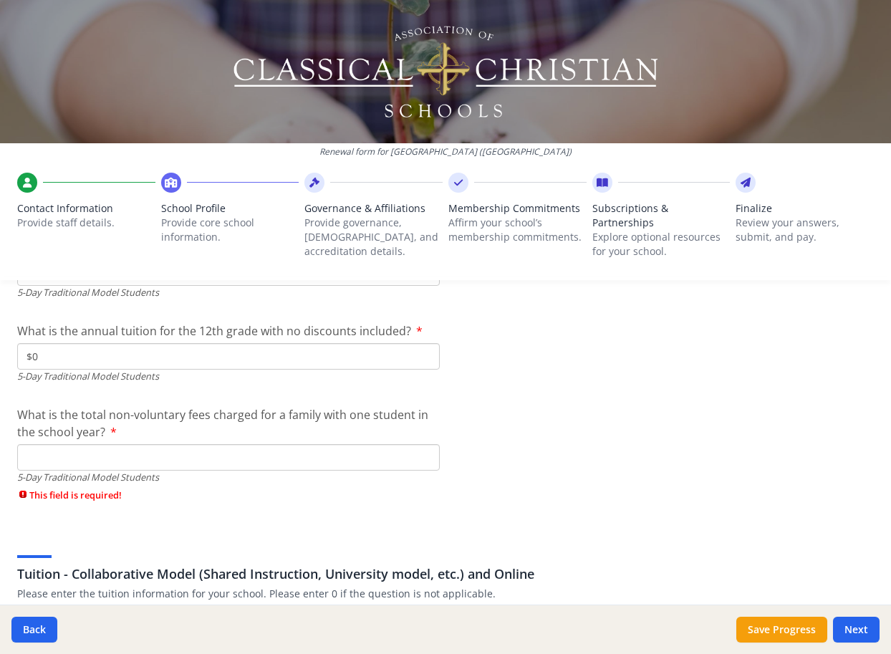
click at [33, 444] on input "What is the total non-voluntary fees charged for a family with one student in t…" at bounding box center [228, 457] width 422 height 26
type input "$0"
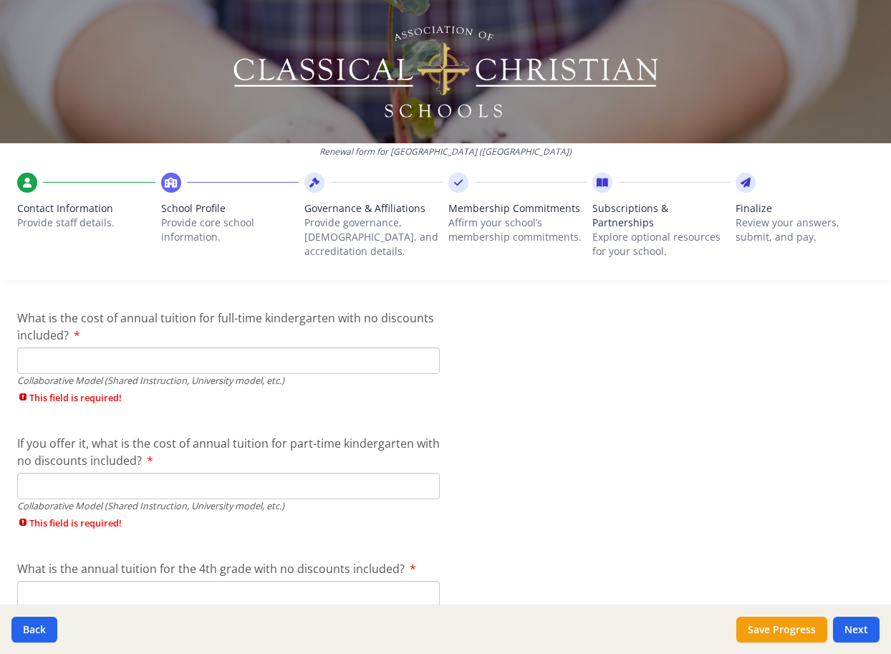
scroll to position [4415, 0]
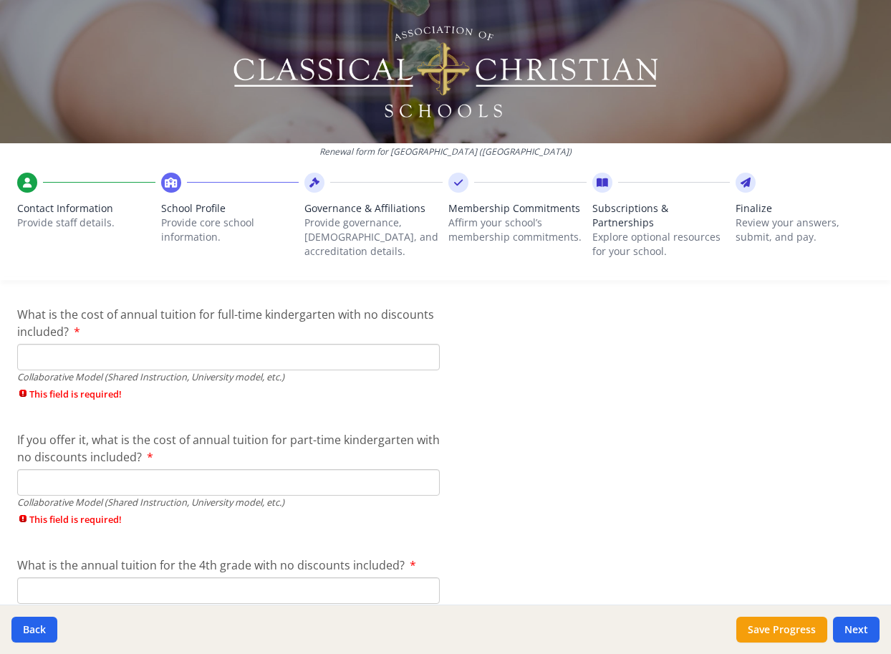
click at [19, 344] on input "What is the cost of annual tuition for full-time kindergarten with no discounts…" at bounding box center [228, 357] width 422 height 26
type input "$0"
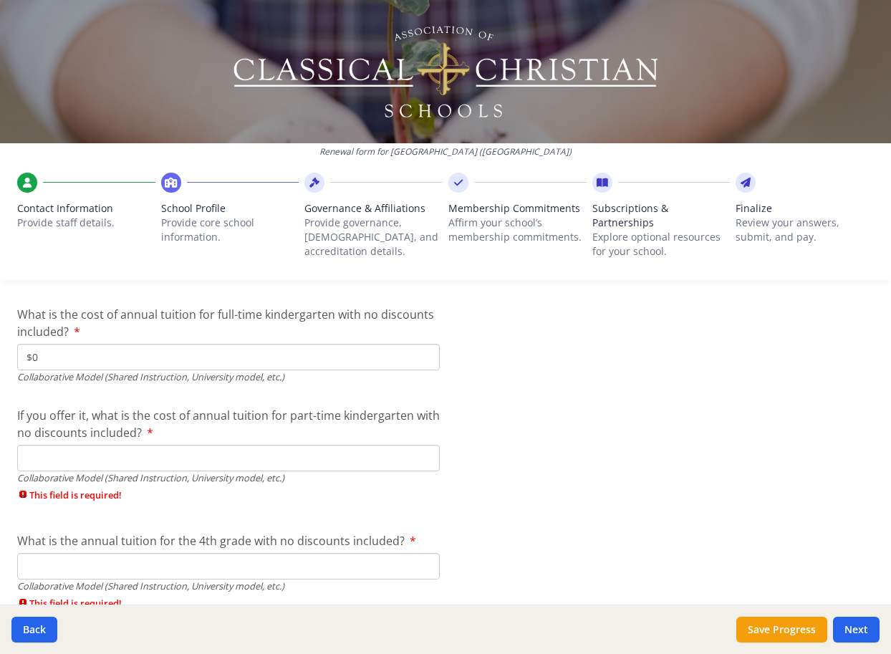
type input "$0"
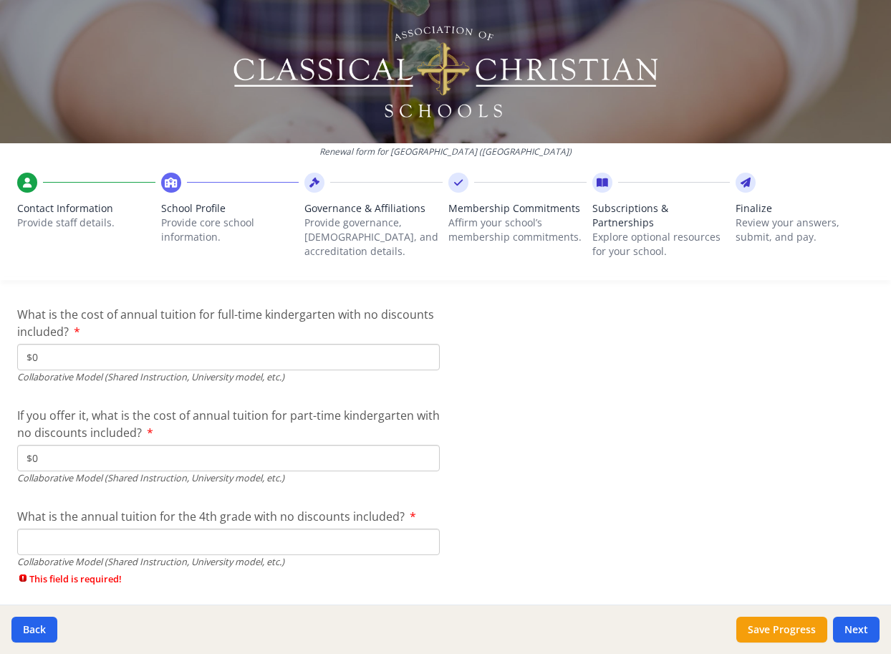
type input "$0"
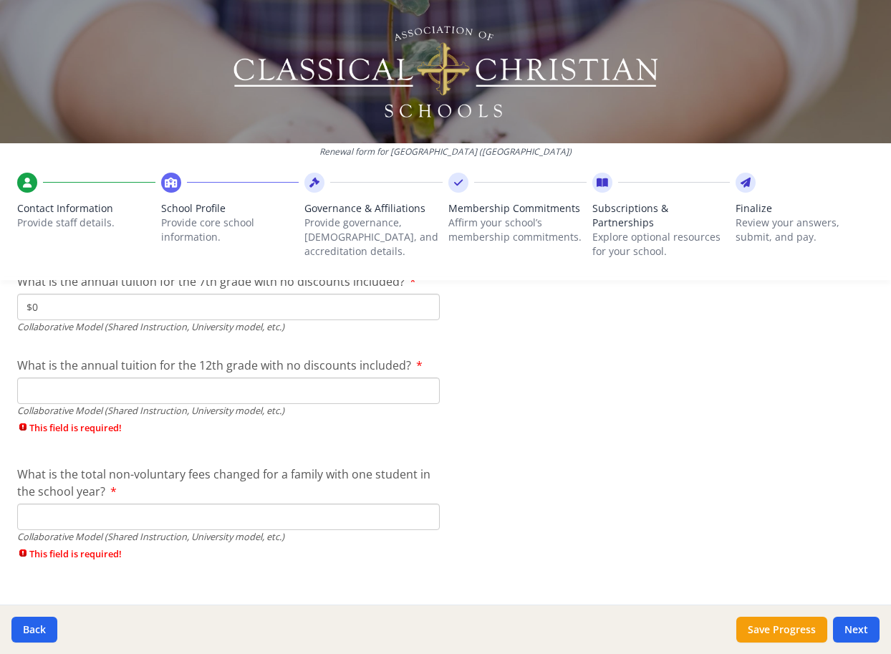
scroll to position [4733, 0]
type input "$0"
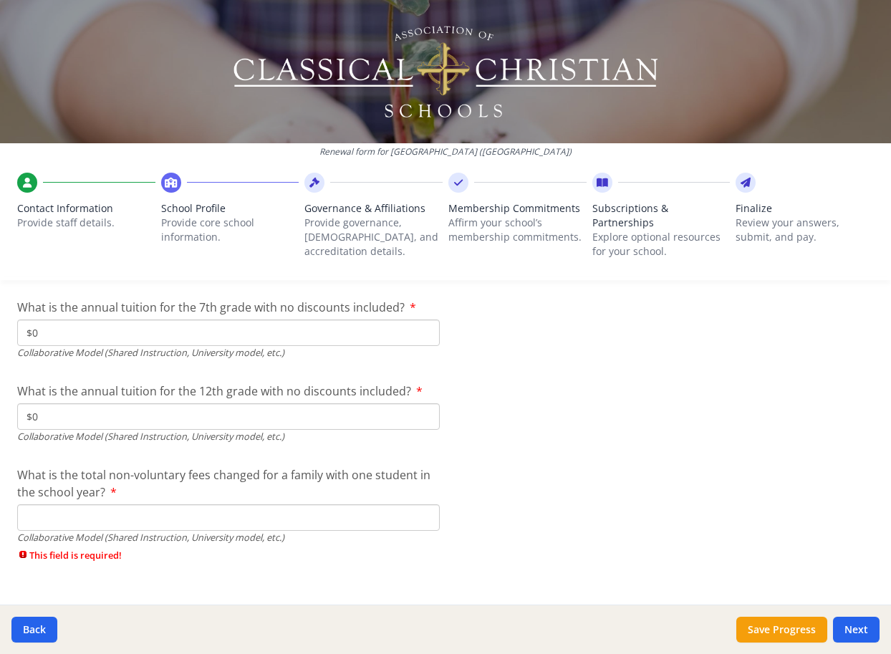
type input "$0"
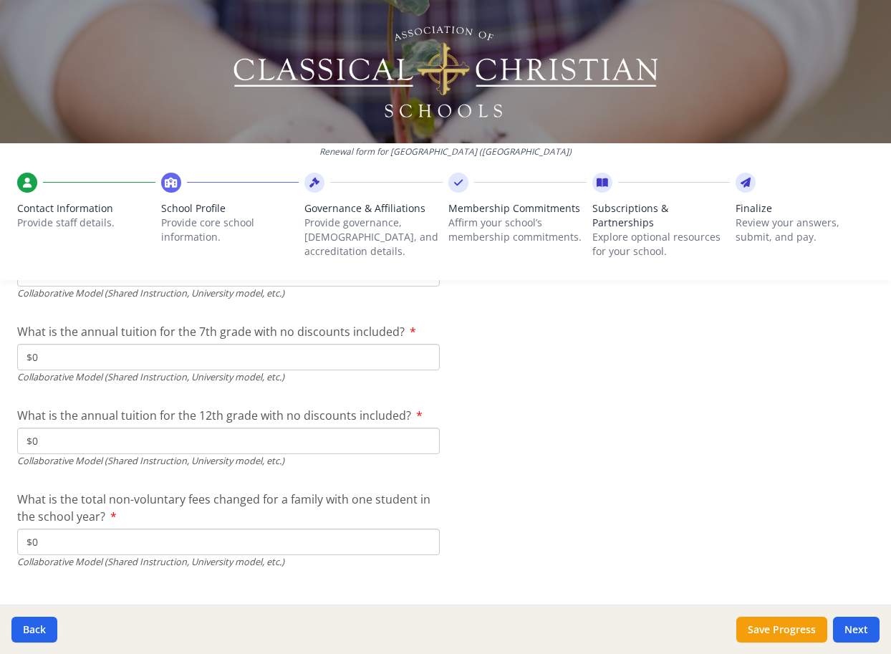
click at [787, 624] on button "Save Progress" at bounding box center [781, 630] width 91 height 26
type input "[US_STATE] Association of [DEMOGRAPHIC_DATA] Schools North America [DEMOGRAPHIC…"
type input "AACS (GACS) NCPSA North American [DEMOGRAPHIC_DATA] School Accrediting Agency"
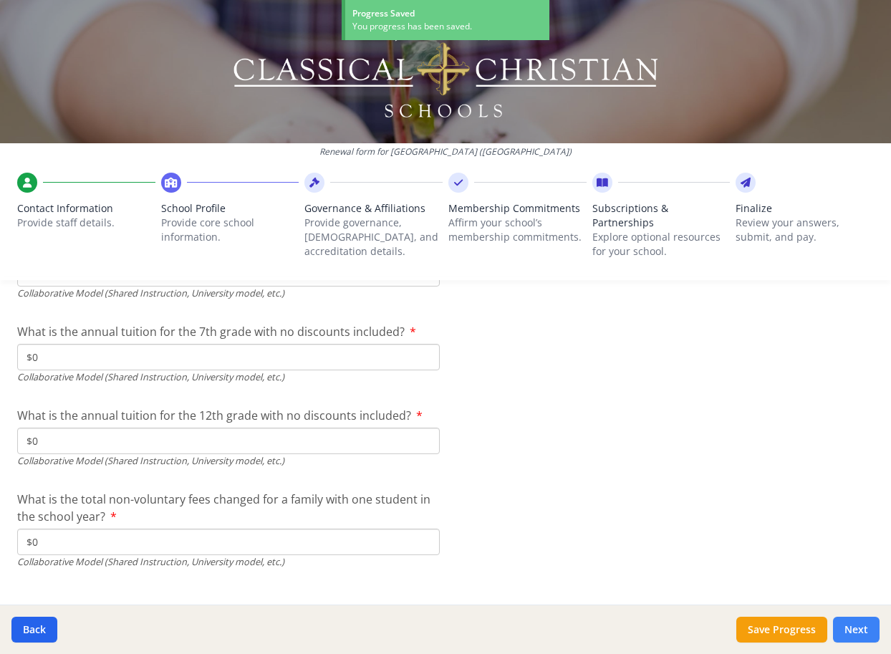
click at [861, 630] on button "Next" at bounding box center [856, 630] width 47 height 26
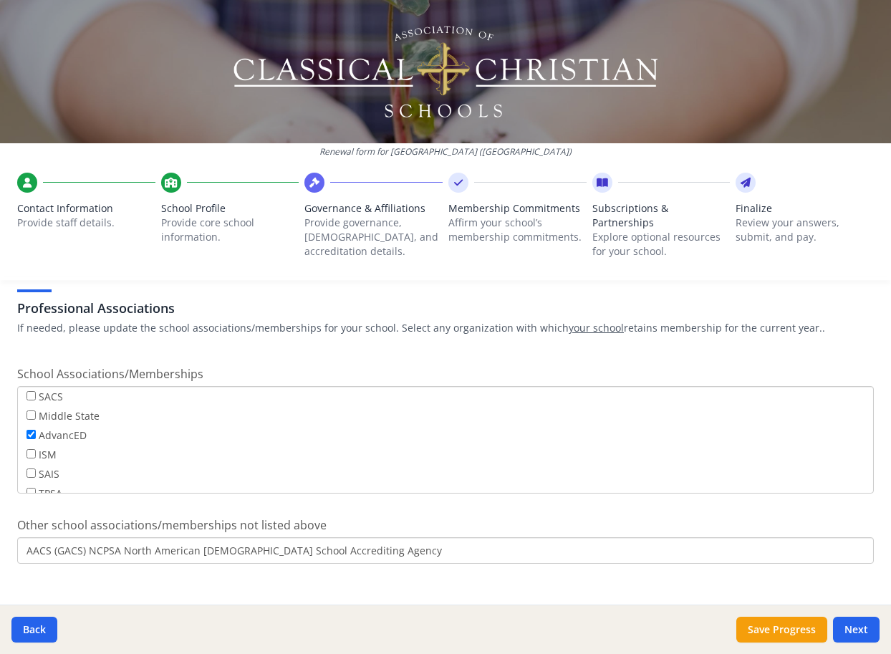
scroll to position [844, 0]
click at [849, 625] on button "Next" at bounding box center [856, 630] width 47 height 26
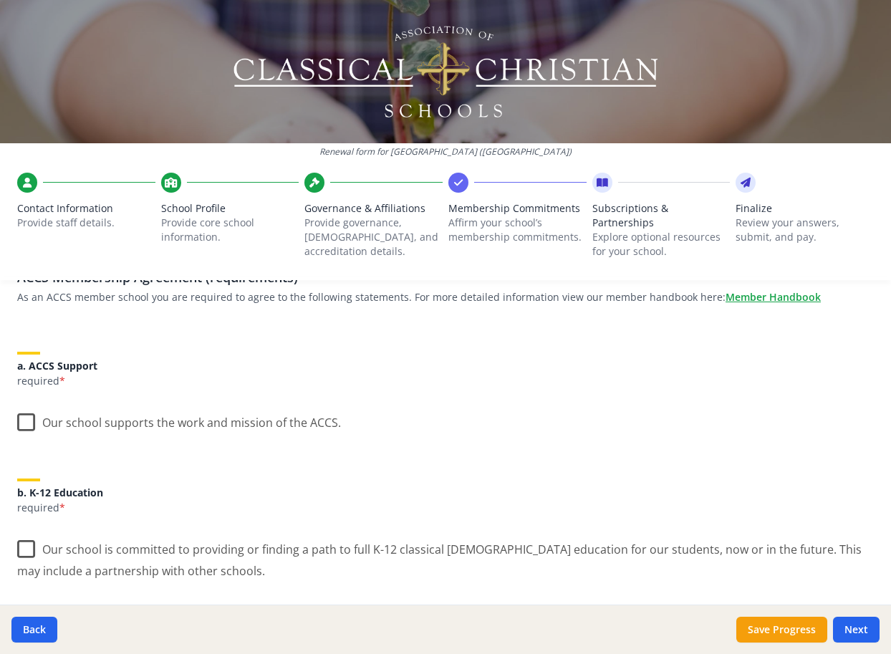
scroll to position [126, 0]
click at [28, 405] on label "Our school supports the work and mission of the ACCS." at bounding box center [179, 417] width 324 height 31
click at [0, 0] on input "Our school supports the work and mission of the ACCS." at bounding box center [0, 0] width 0 height 0
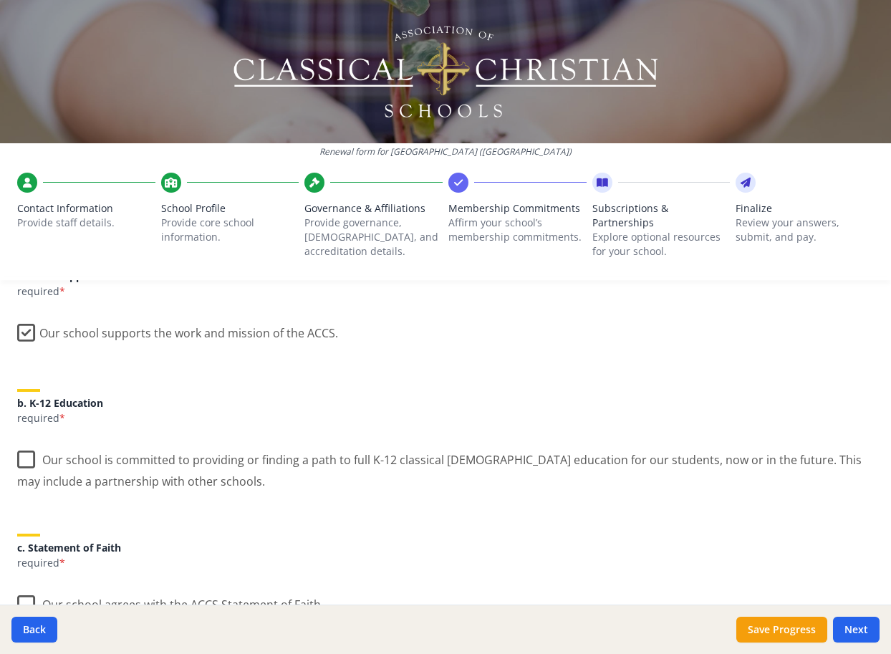
scroll to position [215, 0]
click at [24, 444] on label "Our school is committed to providing or finding a path to full K-12 classical […" at bounding box center [445, 464] width 856 height 48
click at [0, 0] on input "Our school is committed to providing or finding a path to full K-12 classical […" at bounding box center [0, 0] width 0 height 0
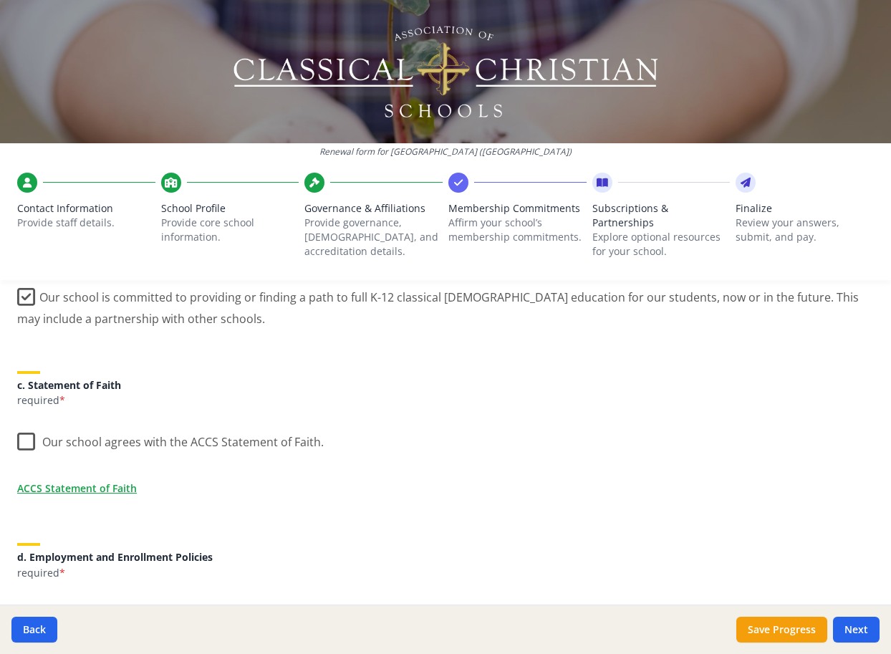
scroll to position [401, 0]
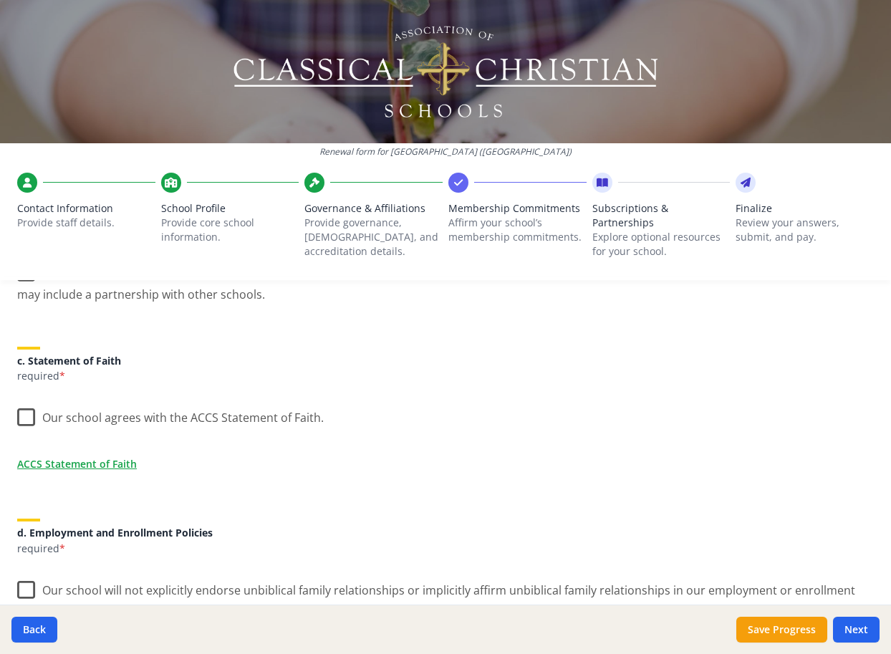
click at [25, 402] on label "Our school agrees with the ACCS Statement of Faith." at bounding box center [170, 414] width 306 height 31
click at [0, 0] on input "Our school agrees with the ACCS Statement of Faith." at bounding box center [0, 0] width 0 height 0
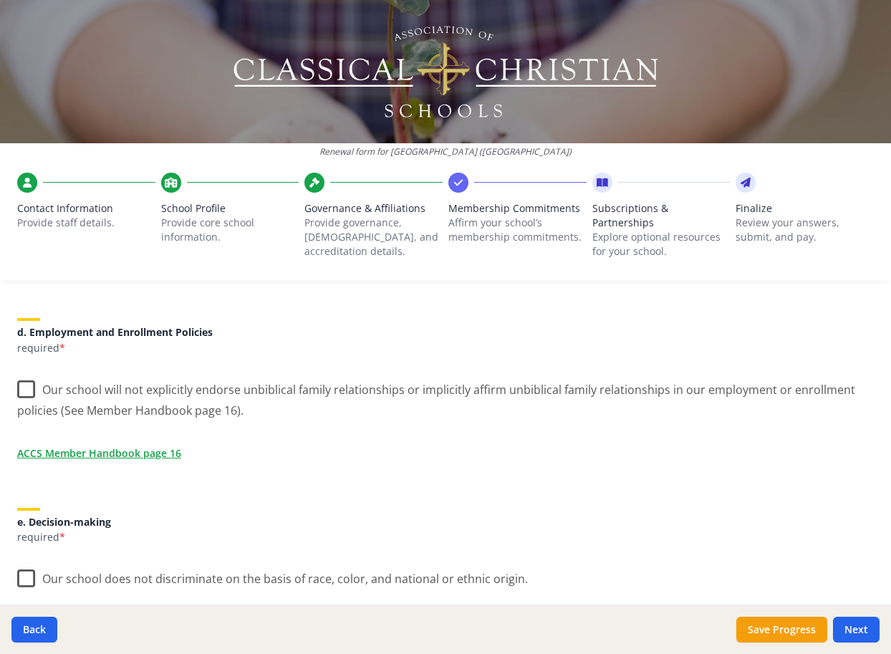
scroll to position [601, 0]
click at [24, 372] on label "Our school will not explicitly endorse unbiblical family relationships or impli…" at bounding box center [445, 396] width 856 height 48
click at [0, 0] on input "Our school will not explicitly endorse unbiblical family relationships or impli…" at bounding box center [0, 0] width 0 height 0
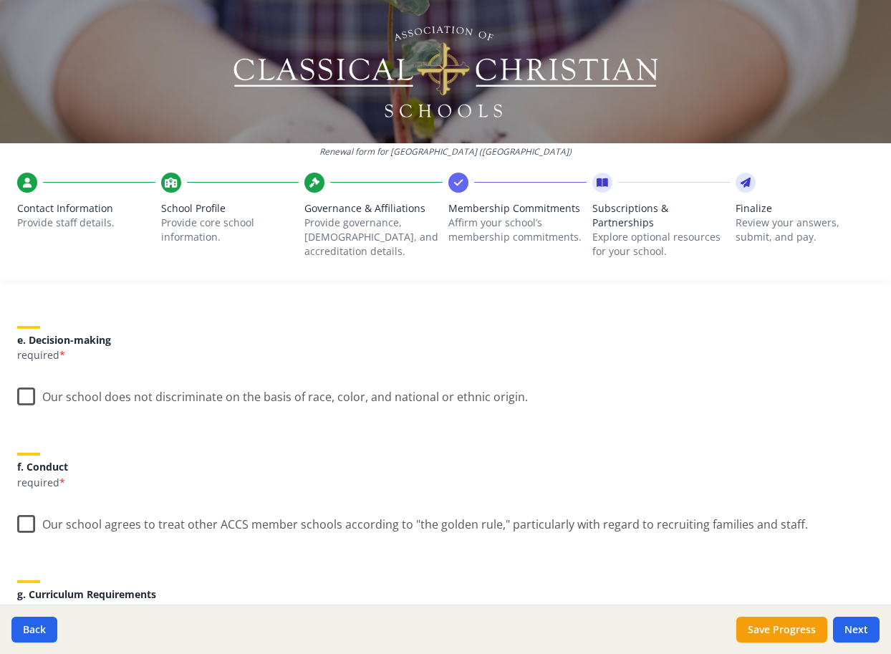
scroll to position [791, 0]
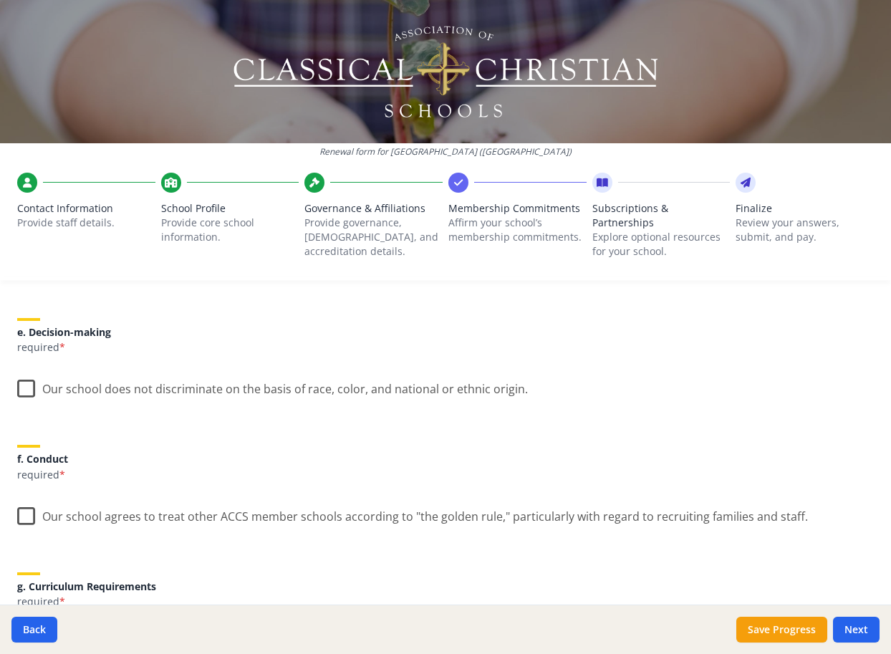
click at [21, 373] on label "Our school does not discriminate on the basis of race, color, and national or e…" at bounding box center [272, 385] width 511 height 31
click at [0, 0] on input "Our school does not discriminate on the basis of race, color, and national or e…" at bounding box center [0, 0] width 0 height 0
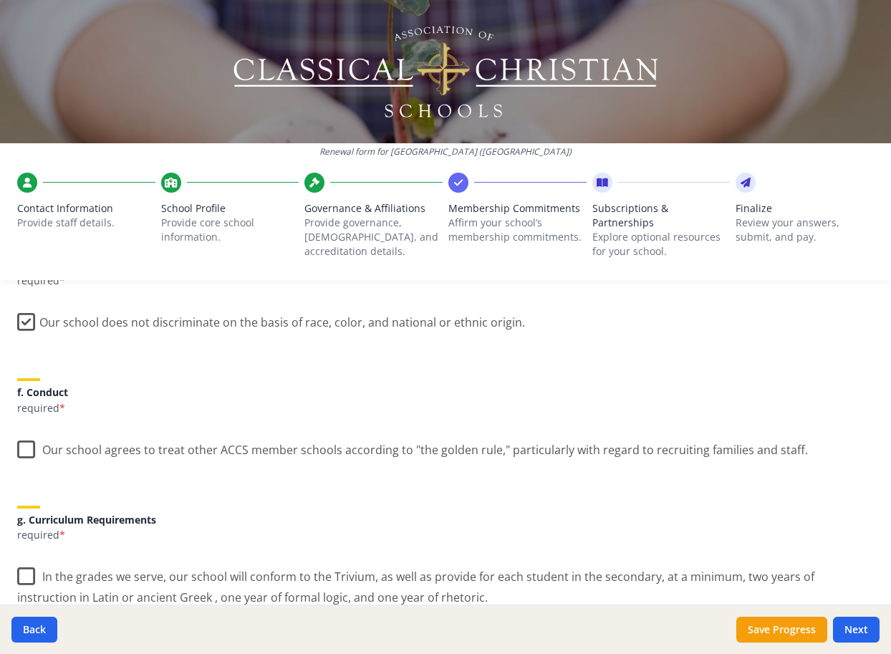
scroll to position [871, 0]
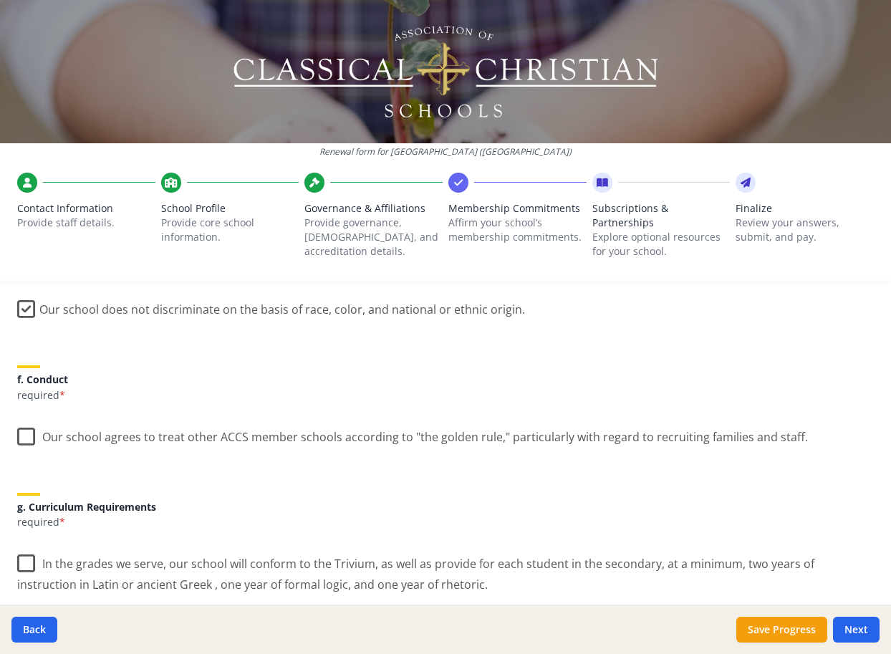
click at [22, 418] on label "Our school agrees to treat other ACCS member schools according to "the golden r…" at bounding box center [412, 433] width 791 height 31
click at [0, 0] on input "Our school agrees to treat other ACCS member schools according to "the golden r…" at bounding box center [0, 0] width 0 height 0
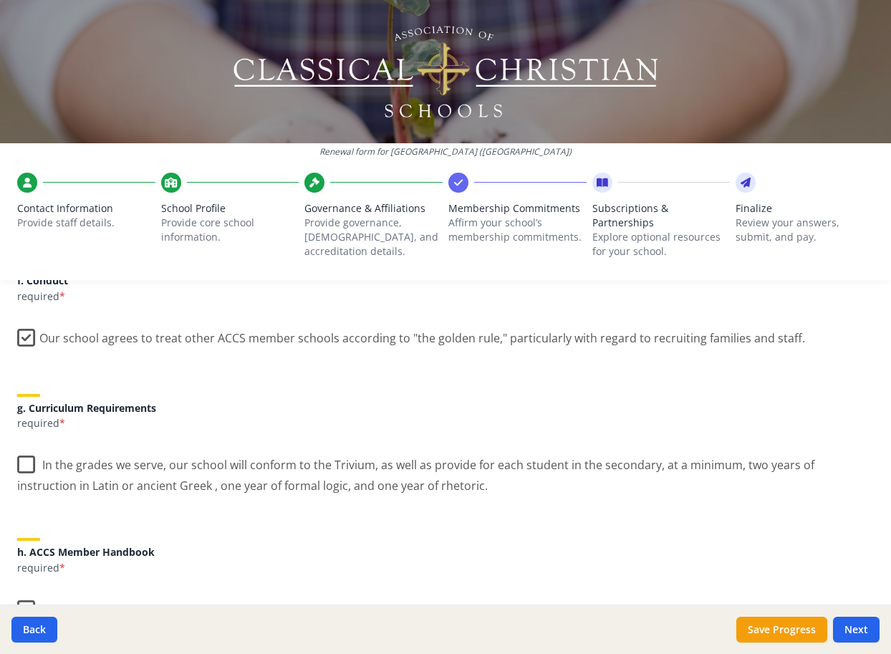
scroll to position [972, 0]
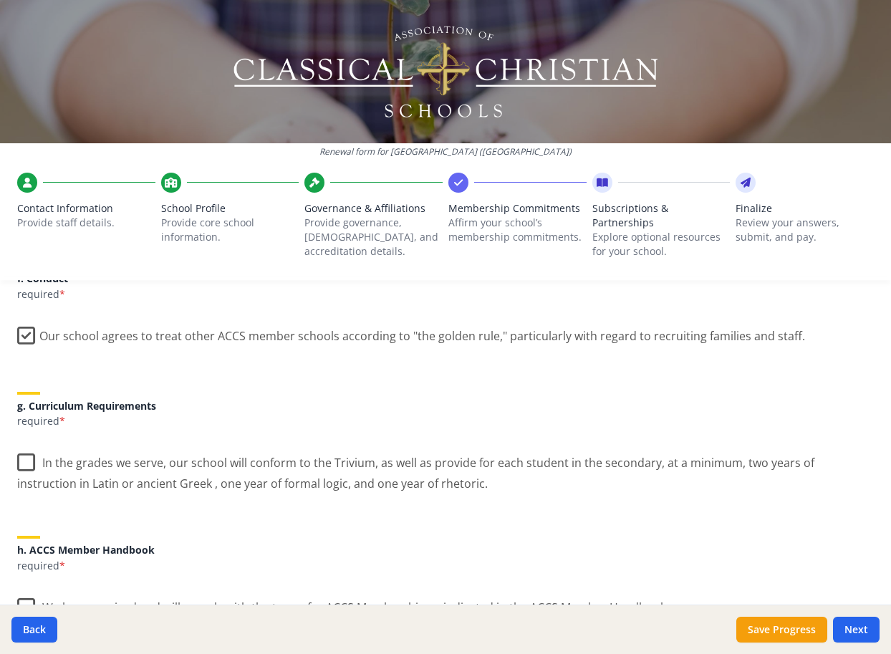
click at [28, 446] on label "In the grades we serve, our school will conform to the Trivium, as well as prov…" at bounding box center [445, 468] width 856 height 48
click at [0, 0] on input "In the grades we serve, our school will conform to the Trivium, as well as prov…" at bounding box center [0, 0] width 0 height 0
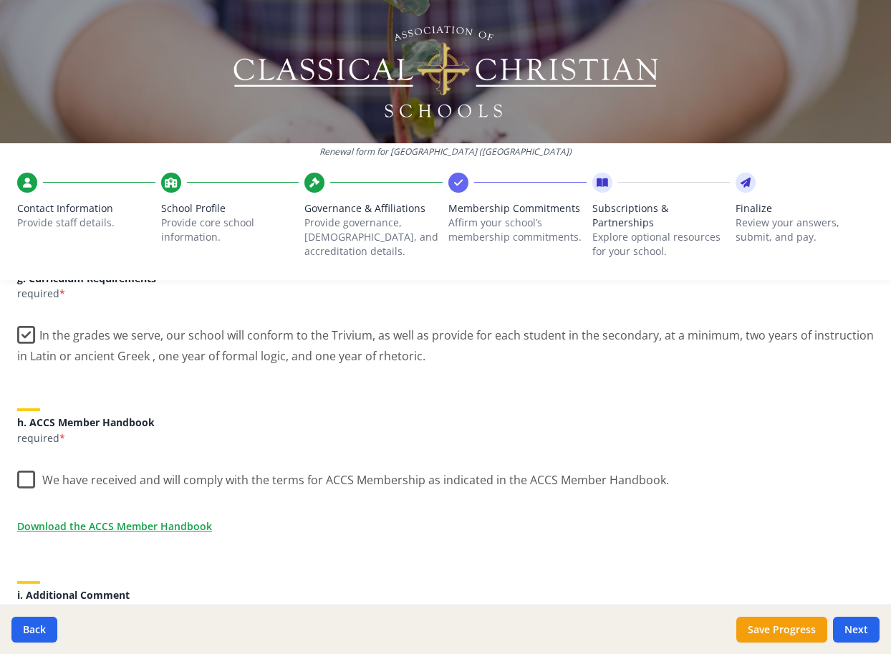
scroll to position [1121, 0]
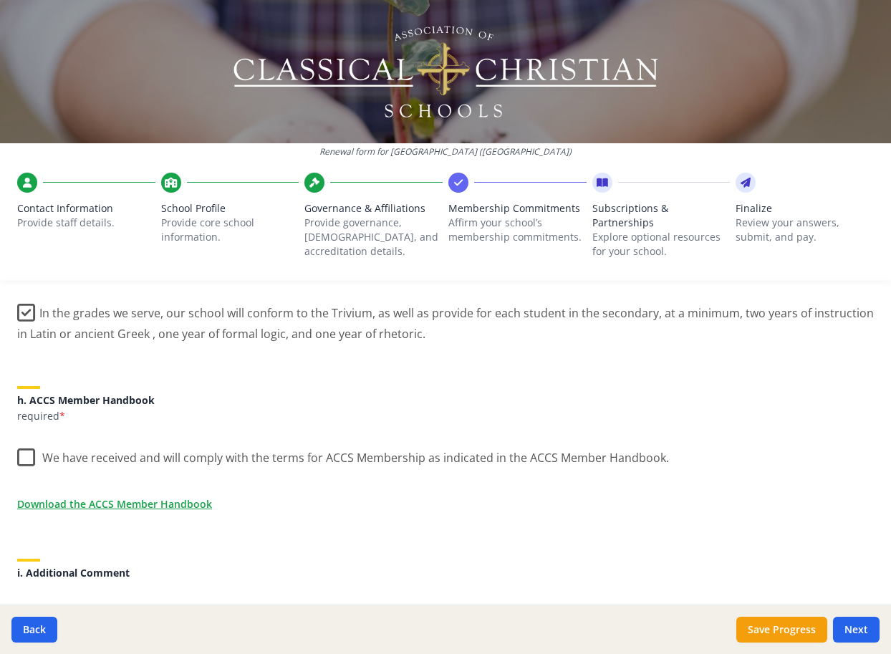
click at [28, 440] on label "We have received and will comply with the terms for ACCS Membership as indicate…" at bounding box center [343, 454] width 652 height 31
click at [0, 0] on input "We have received and will comply with the terms for ACCS Membership as indicate…" at bounding box center [0, 0] width 0 height 0
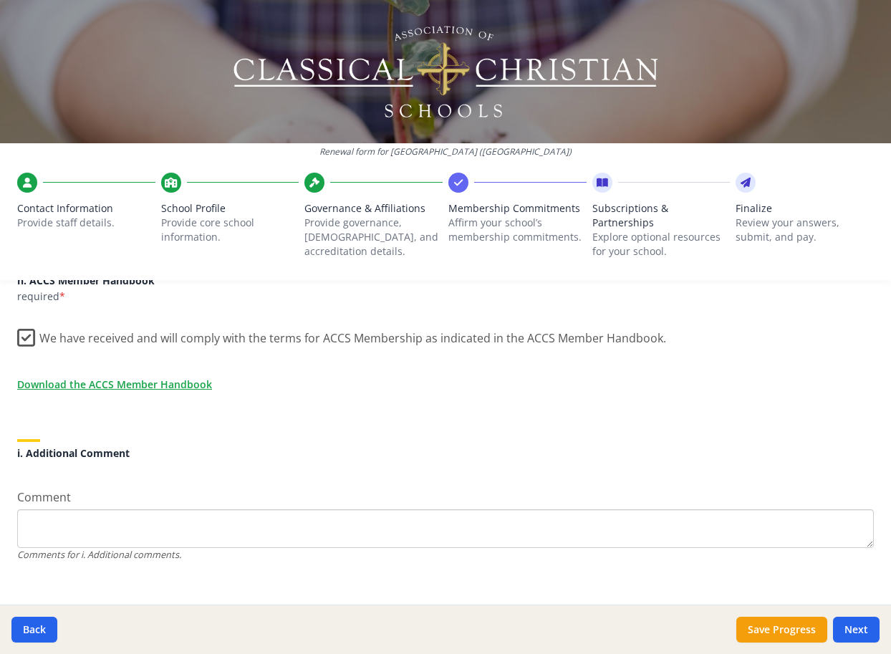
scroll to position [1240, 0]
click at [855, 625] on button "Next" at bounding box center [856, 630] width 47 height 26
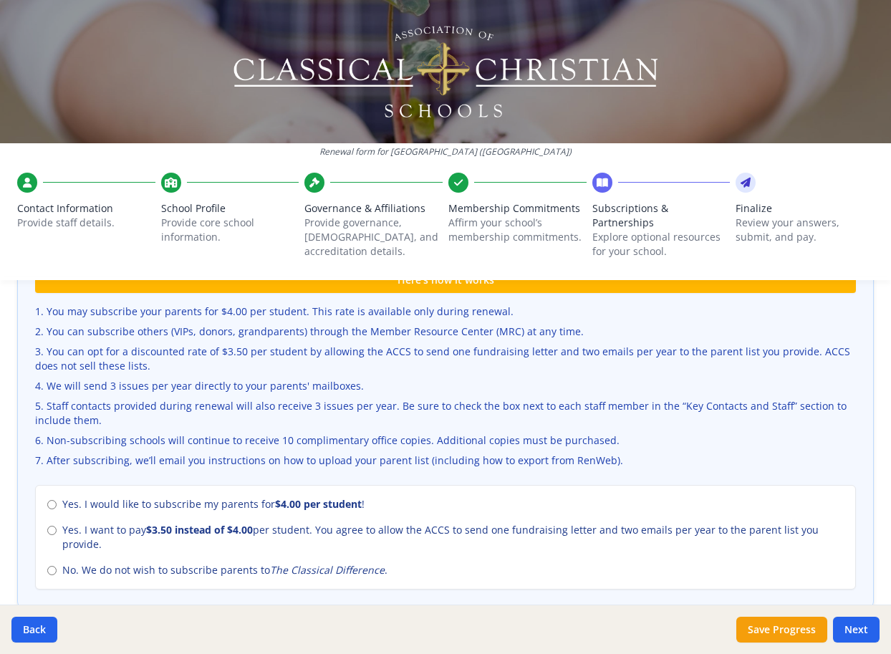
scroll to position [521, 0]
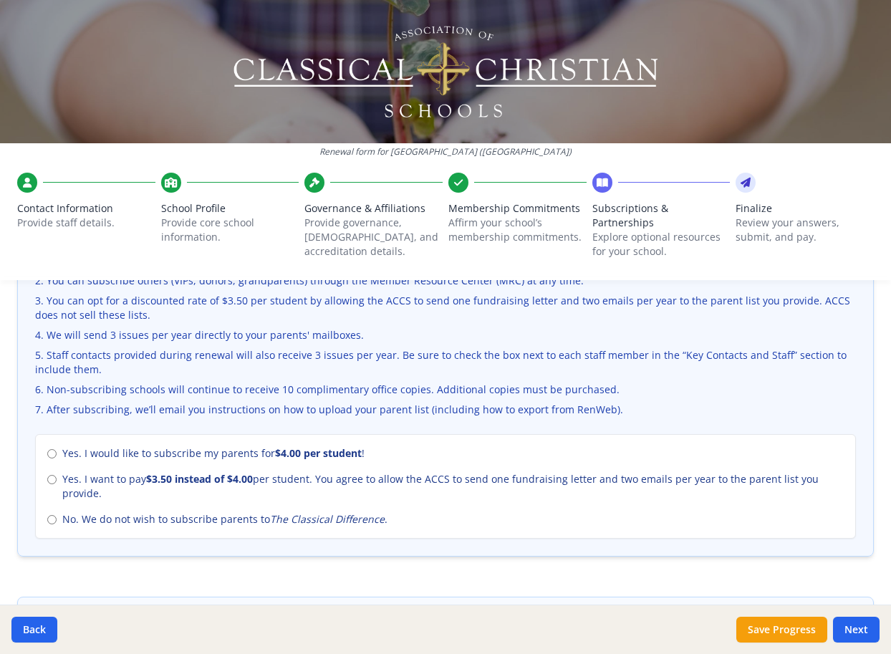
click at [50, 515] on input "No. We do not wish to subscribe parents to The Classical Difference ." at bounding box center [51, 519] width 9 height 9
radio input "true"
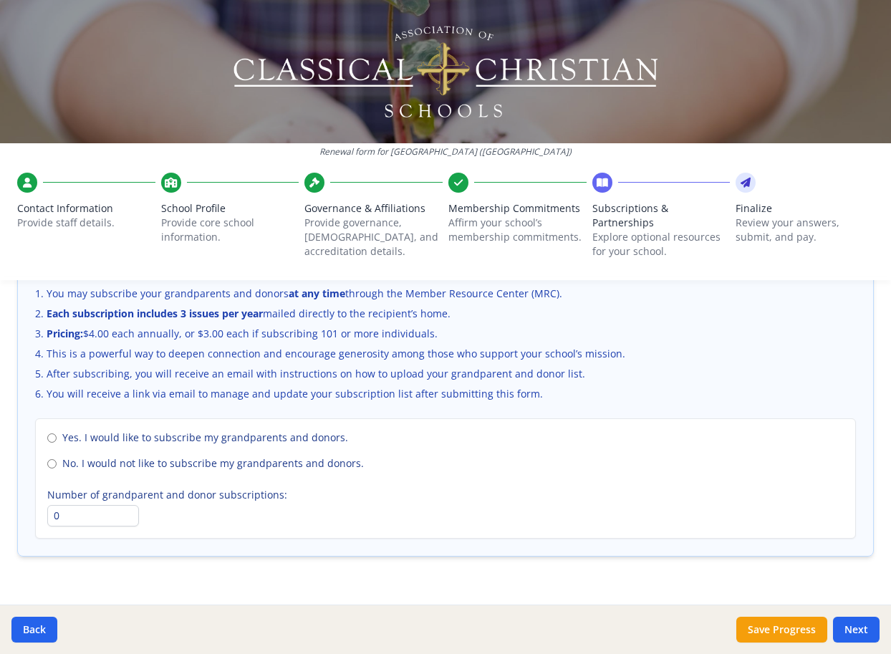
scroll to position [981, 0]
click at [51, 460] on input "No. I would not like to subscribe my grandparents and donors." at bounding box center [51, 464] width 9 height 9
radio input "true"
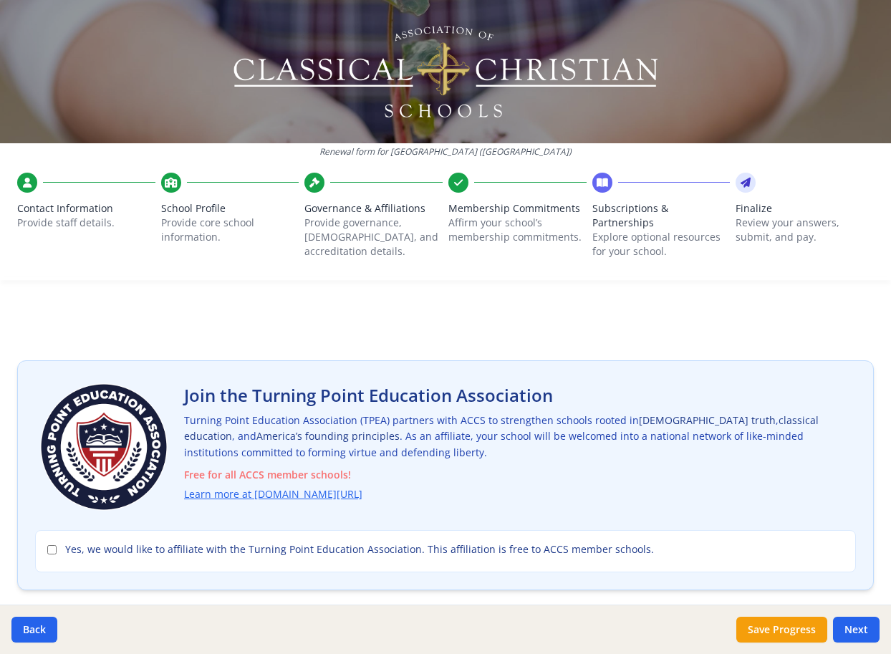
scroll to position [0, 0]
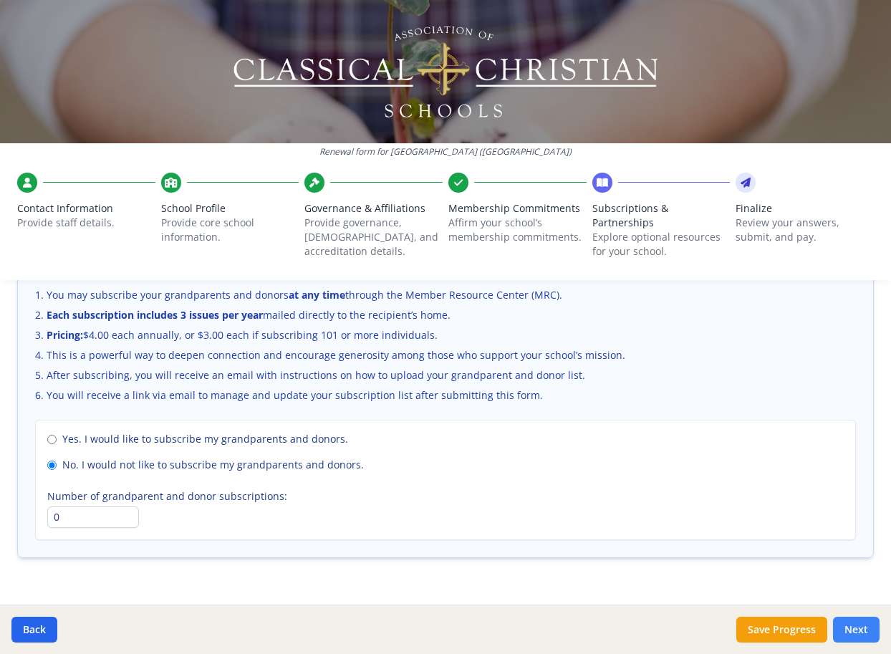
click at [866, 629] on button "Next" at bounding box center [856, 630] width 47 height 26
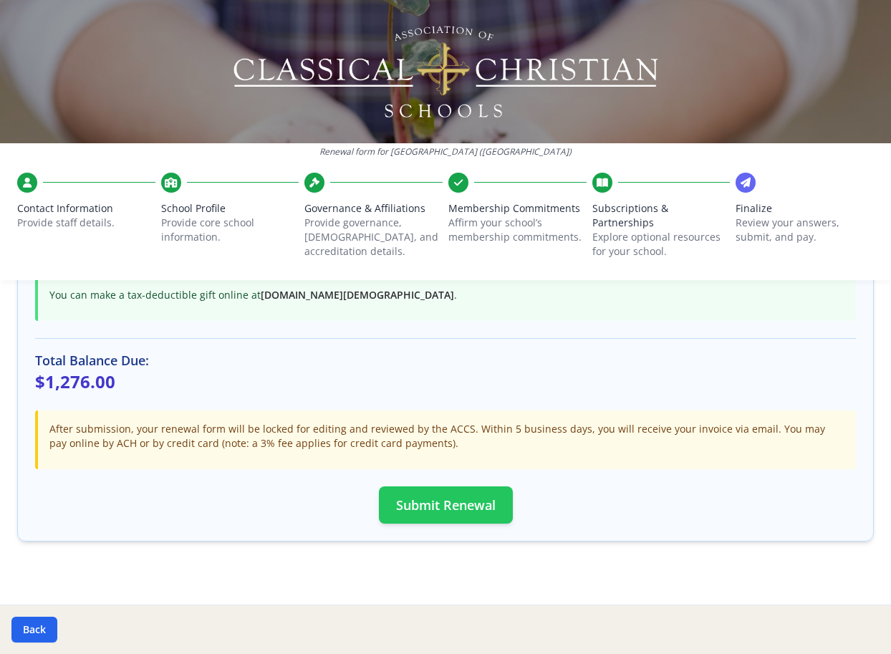
click at [422, 491] on button "Submit Renewal" at bounding box center [446, 504] width 134 height 37
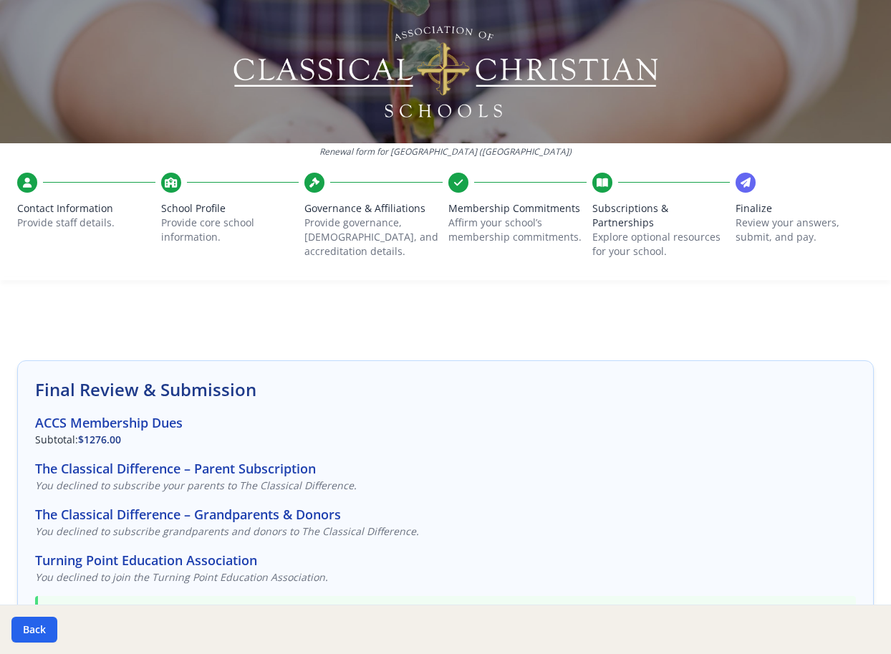
scroll to position [0, 0]
